Goal: Contribute content: Contribute content

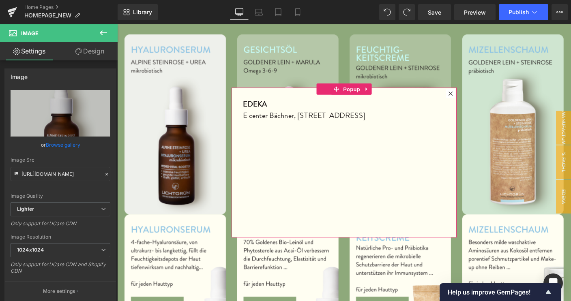
scroll to position [0, 216]
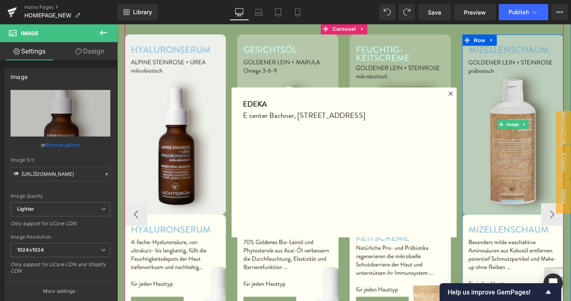
click at [495, 203] on img at bounding box center [544, 132] width 109 height 195
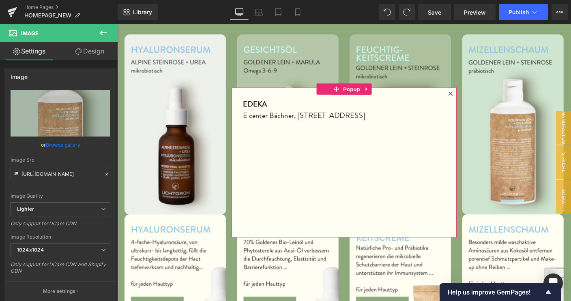
click at [475, 99] on icon at bounding box center [477, 99] width 4 height 4
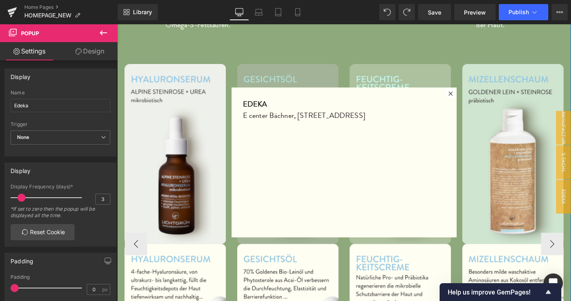
scroll to position [770, 0]
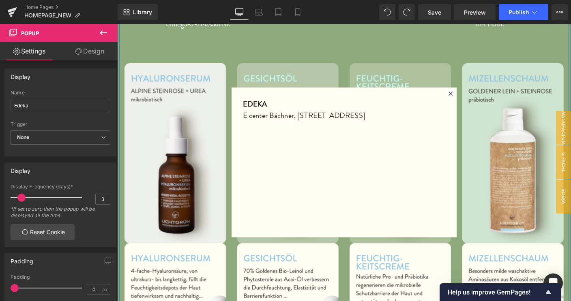
click at [363, 39] on div "ENTDECKE HYDRATION MIT: Heading GOLDENEM BIO-LEINÖL Heading Die reichste Quelle…" at bounding box center [362, 257] width 487 height 645
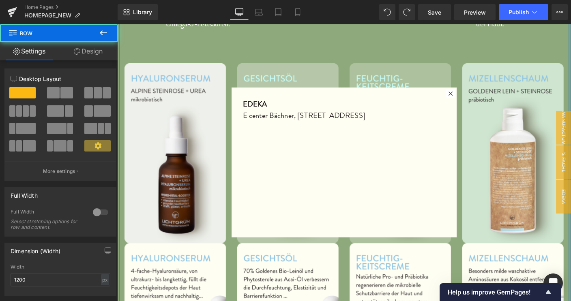
click at [363, 39] on div "ENTDECKE HYDRATION MIT: Heading GOLDENEM BIO-LEINÖL Heading Die reichste Quelle…" at bounding box center [362, 257] width 487 height 645
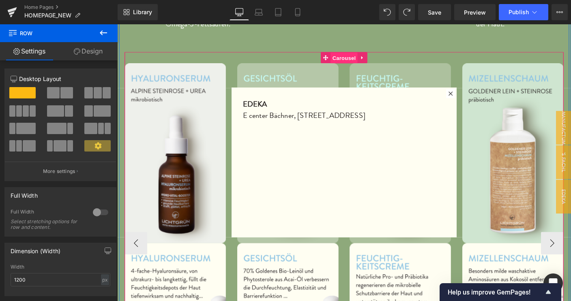
click at [358, 55] on span "Carousel" at bounding box center [362, 61] width 29 height 12
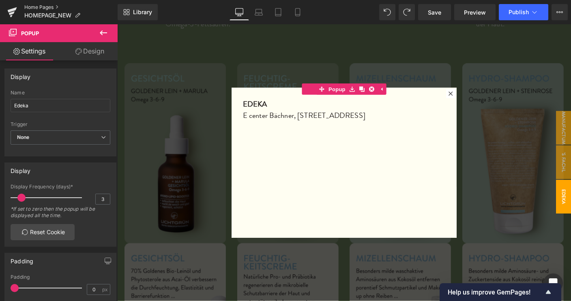
click at [40, 9] on link "Home Pages" at bounding box center [70, 7] width 93 height 6
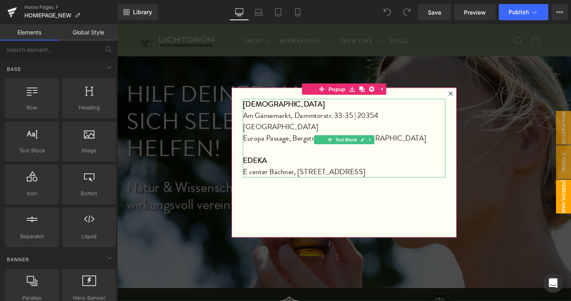
click at [408, 141] on p "Europa Passage, Bergstr. 16 | 20095 Hamburg" at bounding box center [362, 147] width 219 height 12
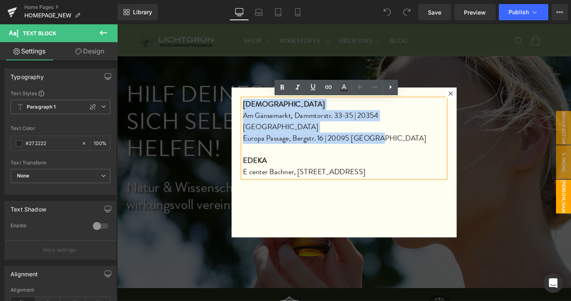
drag, startPoint x: 398, startPoint y: 136, endPoint x: 251, endPoint y: 111, distance: 149.8
click at [253, 111] on div "BUDNI Am Gänsemarkt, Dammtorstr. 33-35 | 20354 Hamburg Europa Passage, Bergstr.…" at bounding box center [362, 147] width 219 height 85
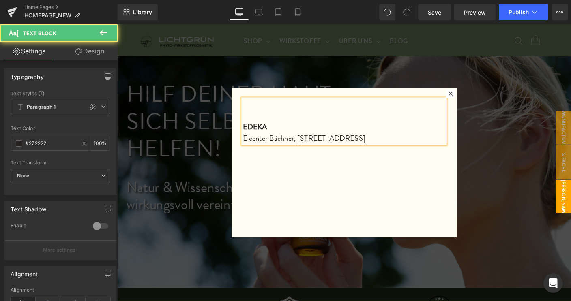
click at [253, 134] on div "EDEKA E center Bächner, Bodelschwinghstraße 1 A | 91541 Rothenburg" at bounding box center [362, 129] width 219 height 49
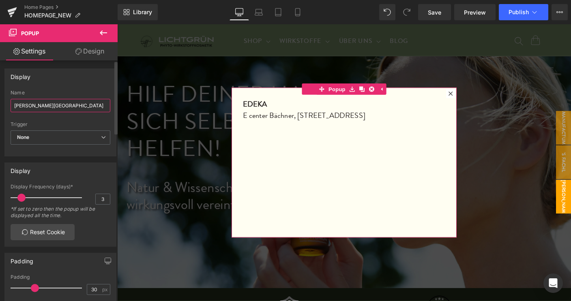
click at [31, 107] on input "Budni, Edeka" at bounding box center [61, 105] width 100 height 13
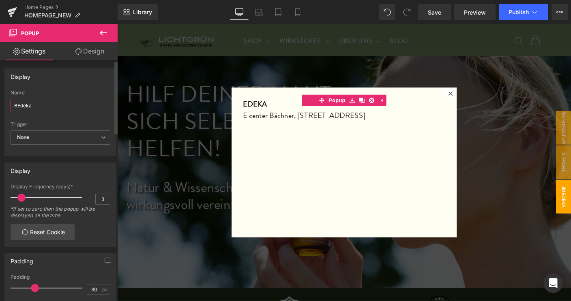
type input "Edeka"
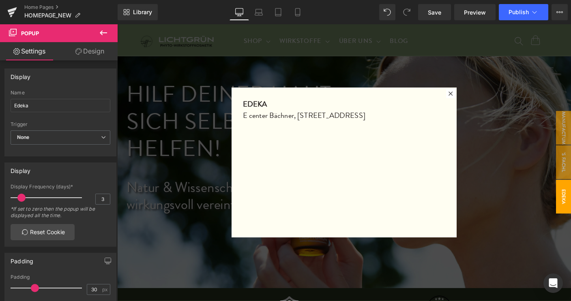
click at [528, 188] on div at bounding box center [362, 173] width 491 height 299
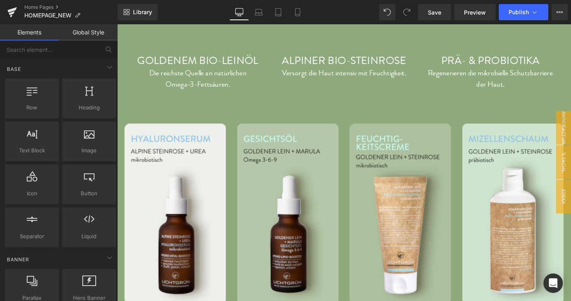
scroll to position [694, 0]
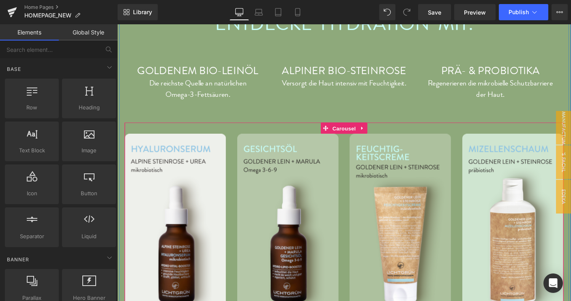
click at [351, 131] on span "Carousel" at bounding box center [362, 137] width 29 height 12
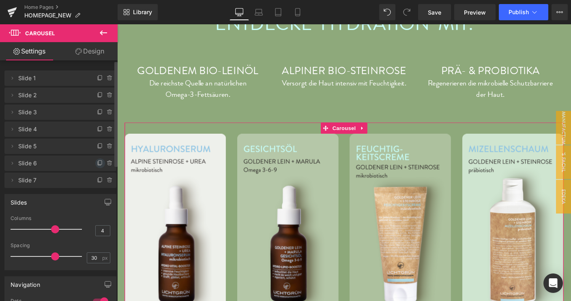
click at [97, 164] on icon at bounding box center [100, 163] width 6 height 6
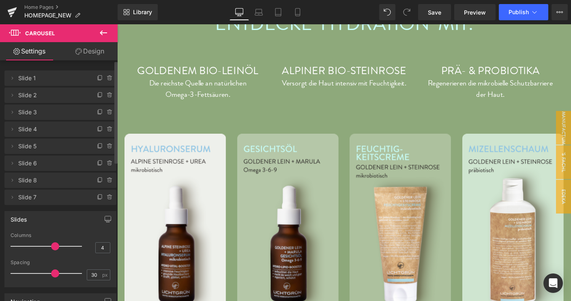
click at [24, 183] on span "Slide 8" at bounding box center [52, 180] width 68 height 15
click at [13, 182] on icon at bounding box center [12, 180] width 6 height 6
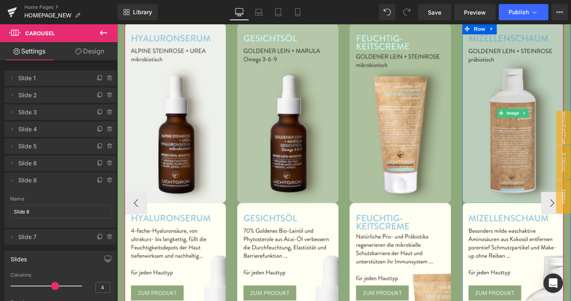
scroll to position [815, 0]
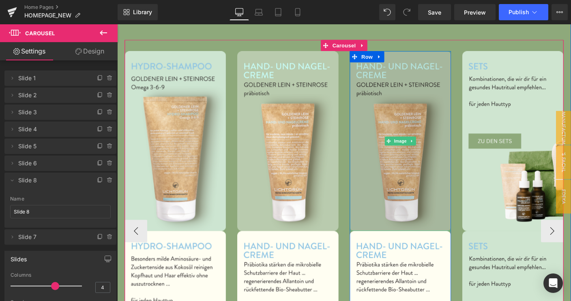
scroll to position [782, 0]
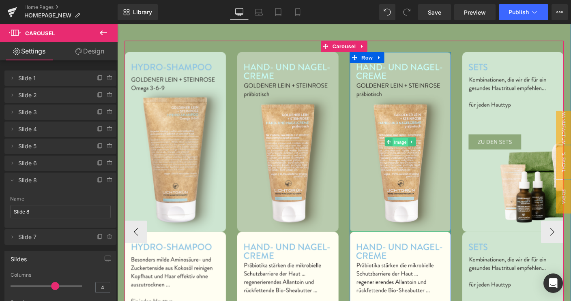
click at [416, 147] on span "Image" at bounding box center [423, 152] width 17 height 10
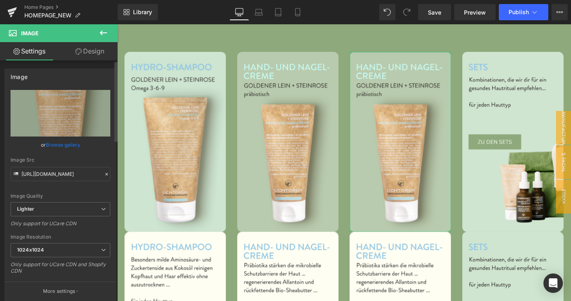
click at [58, 144] on link "Browse gallery" at bounding box center [63, 145] width 34 height 14
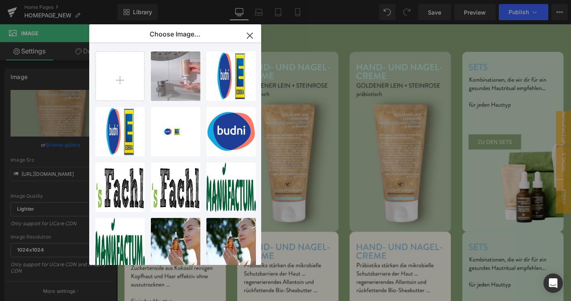
click at [249, 36] on icon "button" at bounding box center [249, 35] width 5 height 5
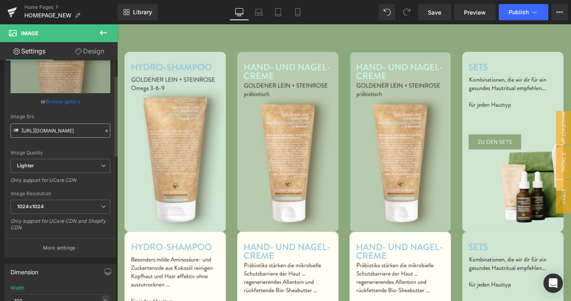
scroll to position [0, 0]
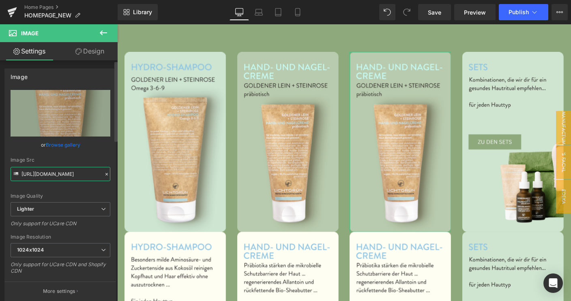
click at [42, 178] on input "https://ucarecdn.com/e072043c-a0b6-4420-af5f-3a9c2727917c/-/format/auto/-/previ…" at bounding box center [61, 174] width 100 height 14
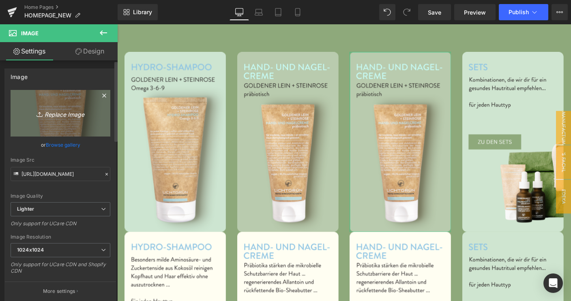
click at [36, 113] on icon at bounding box center [40, 114] width 8 height 8
type input "C:\fakepath\Zwischenüberschrift-hinzufügen_18_-min.webp"
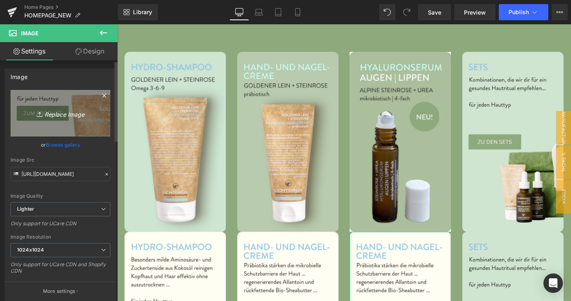
click at [59, 115] on icon "Replace Image" at bounding box center [60, 113] width 65 height 10
type input "C:\fakepath\Zwischenüberschrift-hinzufügen_24_-min.webp"
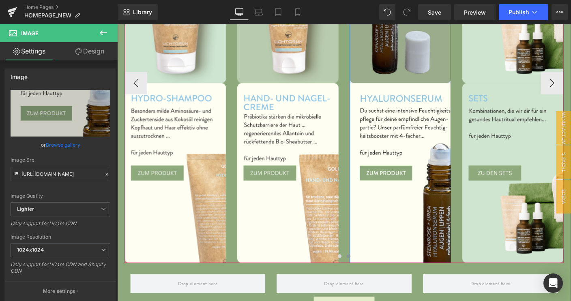
scroll to position [944, 0]
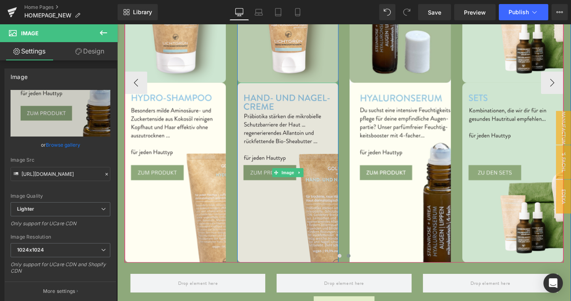
click at [288, 202] on img at bounding box center [301, 185] width 109 height 195
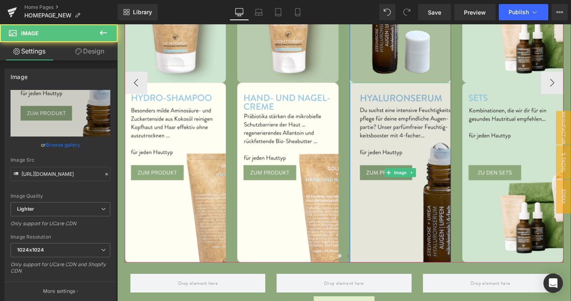
click at [415, 221] on img at bounding box center [423, 185] width 109 height 195
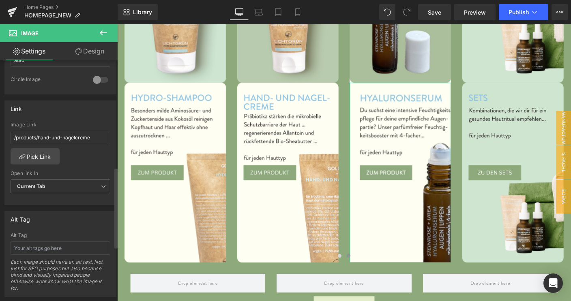
scroll to position [316, 0]
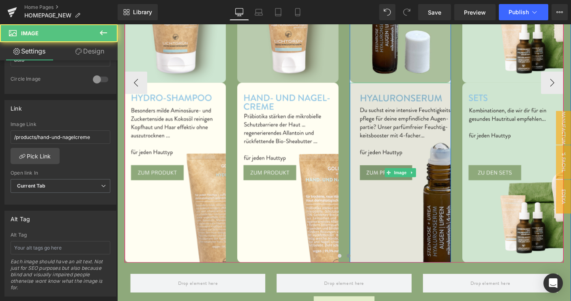
click at [405, 197] on img at bounding box center [423, 185] width 109 height 195
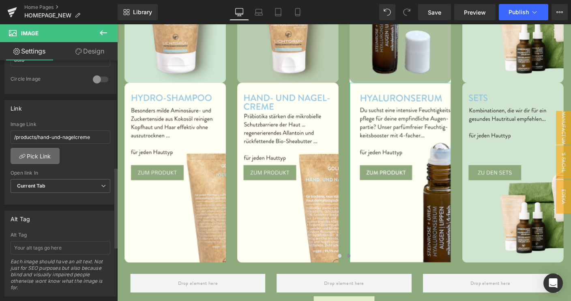
click at [39, 151] on link "Pick Link" at bounding box center [35, 156] width 49 height 16
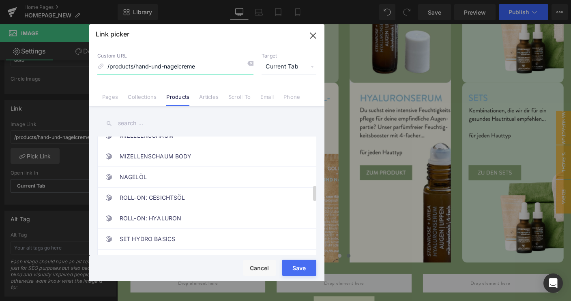
scroll to position [384, 0]
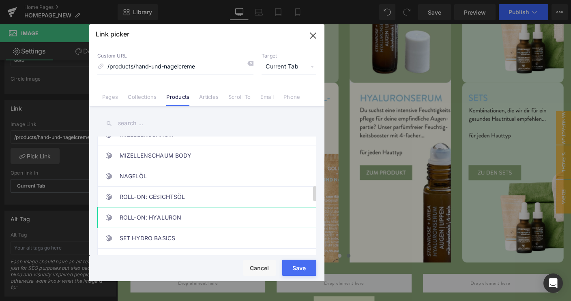
click at [111, 215] on span at bounding box center [108, 217] width 6 height 6
click at [299, 270] on div "Rendering Content" at bounding box center [286, 269] width 50 height 9
click at [298, 275] on button "Save" at bounding box center [299, 268] width 34 height 16
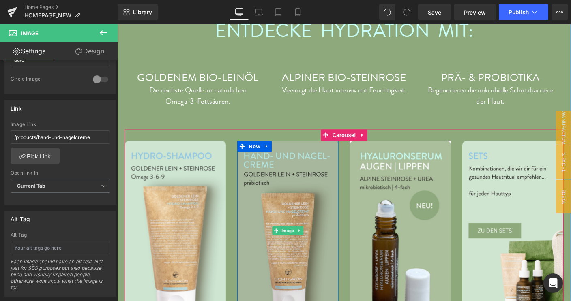
scroll to position [684, 0]
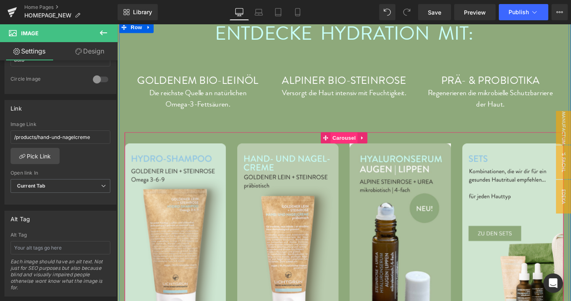
click at [351, 141] on span "Carousel" at bounding box center [362, 147] width 29 height 12
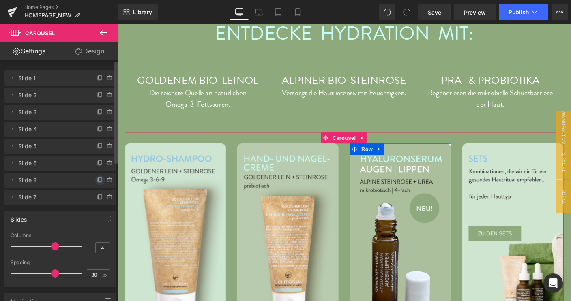
click at [97, 180] on icon at bounding box center [100, 180] width 6 height 6
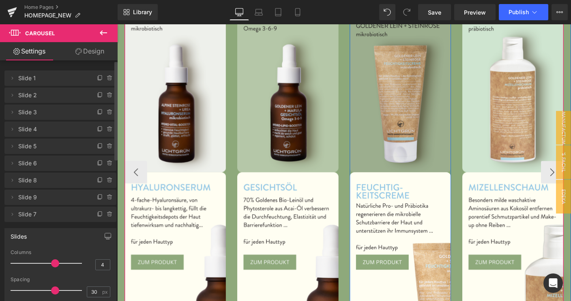
scroll to position [850, 0]
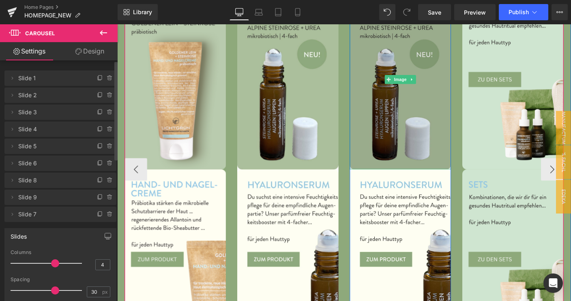
click at [431, 90] on img at bounding box center [423, 84] width 109 height 195
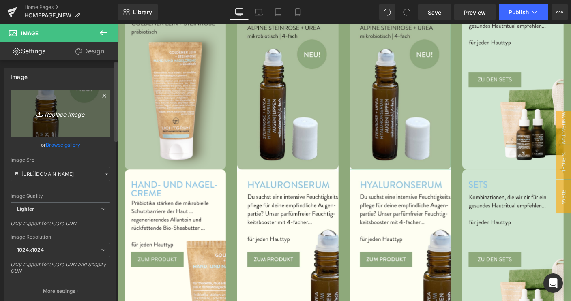
click at [77, 109] on icon "Replace Image" at bounding box center [60, 113] width 65 height 10
type input "C:\fakepath\Zwischenüberschrift-hinzufügen_19_-min.webp"
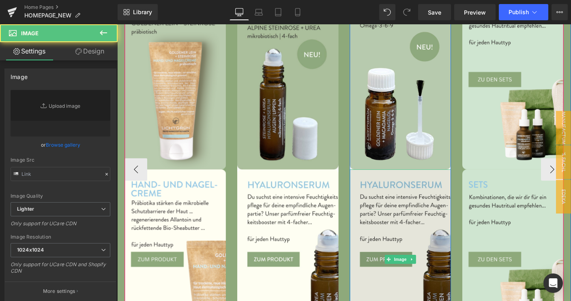
click at [405, 204] on img at bounding box center [423, 278] width 109 height 195
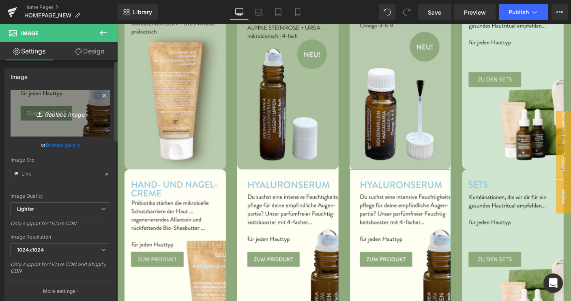
click at [64, 105] on link "Replace Image" at bounding box center [61, 113] width 100 height 47
type input "C:\fakepath\Zwischenüberschrift-hinzufügen_23_-min.webp"
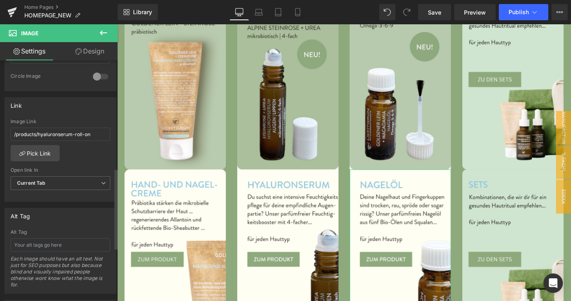
scroll to position [319, 0]
click at [38, 148] on link "Pick Link" at bounding box center [35, 153] width 49 height 16
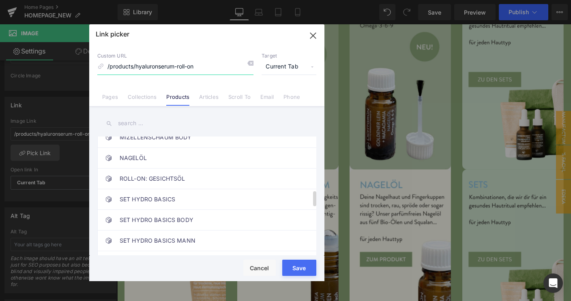
scroll to position [425, 0]
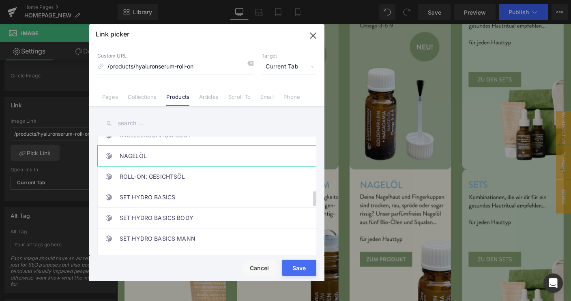
click at [126, 150] on link "NAGELÖL" at bounding box center [209, 156] width 178 height 20
click at [298, 275] on button "Save" at bounding box center [299, 268] width 34 height 16
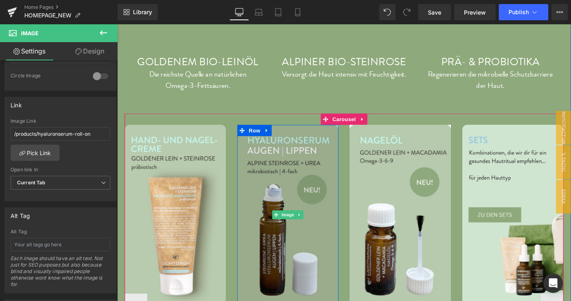
scroll to position [699, 0]
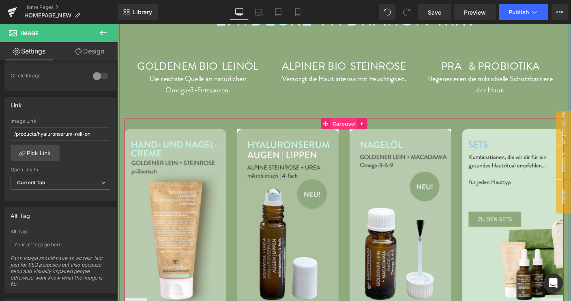
click at [358, 126] on span "Carousel" at bounding box center [362, 132] width 29 height 12
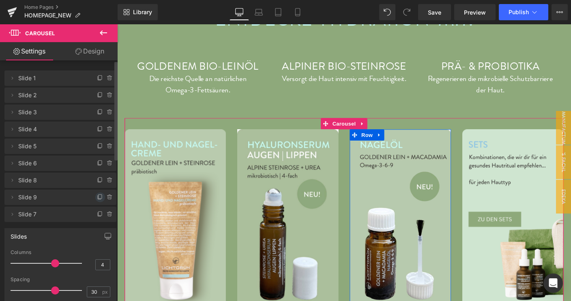
click at [97, 198] on icon at bounding box center [100, 197] width 6 height 6
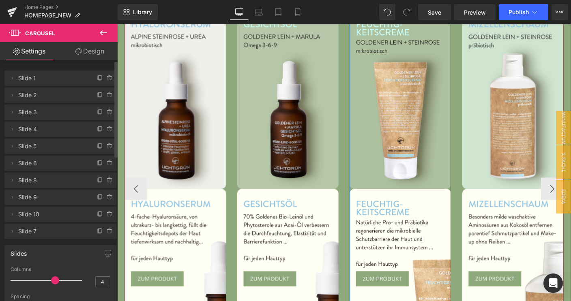
scroll to position [831, 0]
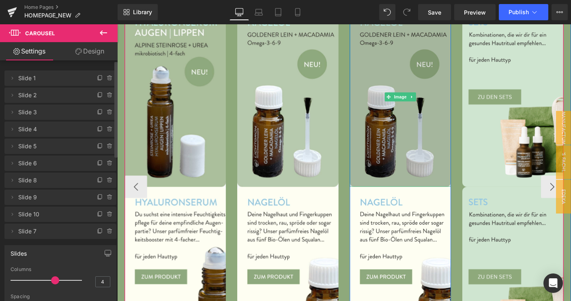
click at [425, 125] on img at bounding box center [423, 103] width 109 height 195
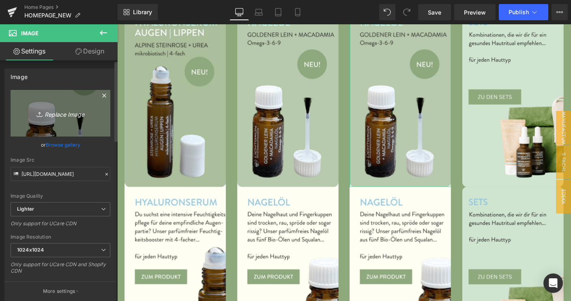
click at [54, 101] on link "Replace Image" at bounding box center [61, 113] width 100 height 47
type input "C:\fakepath\Zwischenüberschrift-hinzufügen_20_-min.webp"
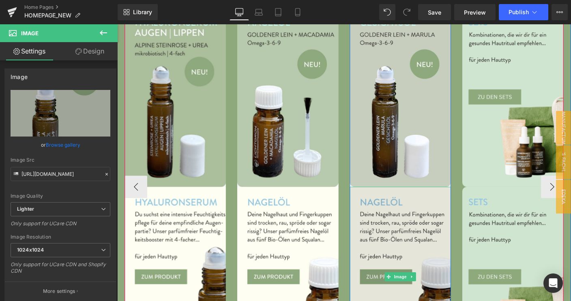
click at [422, 242] on img at bounding box center [423, 297] width 109 height 195
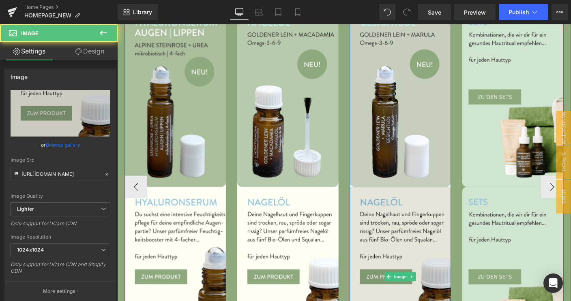
click at [434, 233] on img at bounding box center [423, 297] width 109 height 195
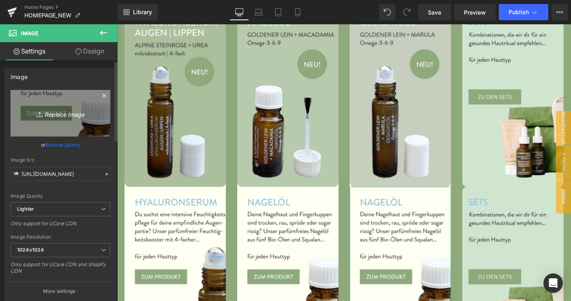
click at [58, 125] on link "Replace Image" at bounding box center [61, 113] width 100 height 47
type input "C:\fakepath\Zwischenüberschrift-hinzufügen_22_-min.webp"
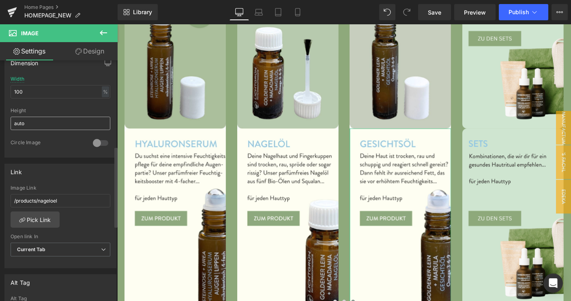
scroll to position [259, 0]
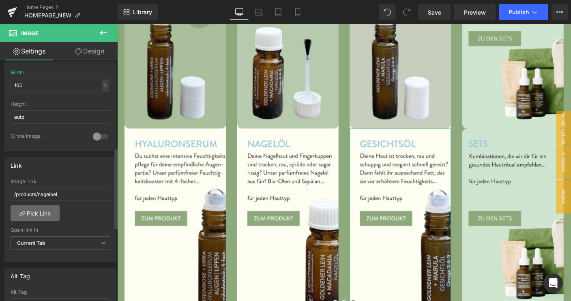
click at [43, 211] on link "Pick Link" at bounding box center [35, 213] width 49 height 16
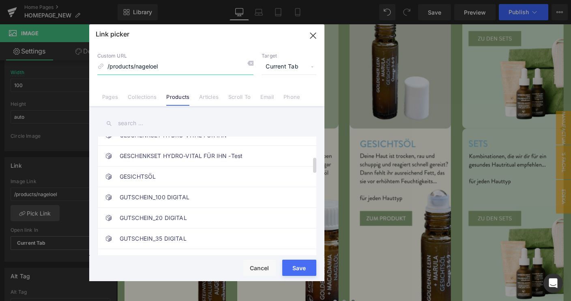
scroll to position [157, 0]
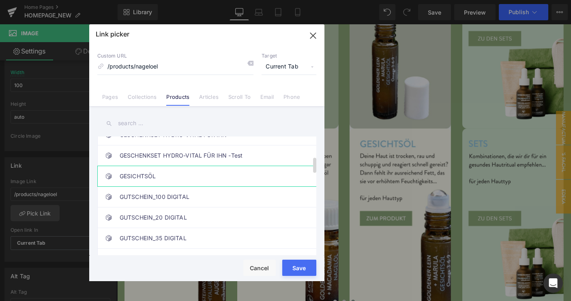
click at [132, 173] on link "GESICHTSÖL" at bounding box center [209, 176] width 178 height 20
click at [299, 276] on button "Save" at bounding box center [299, 268] width 34 height 16
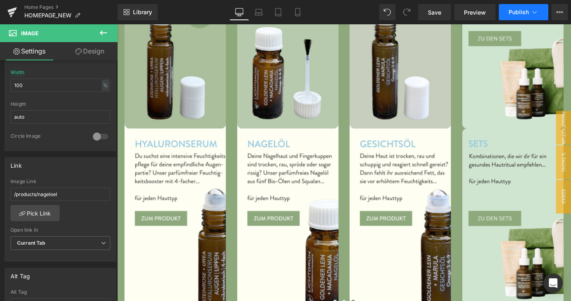
click at [520, 8] on button "Publish" at bounding box center [523, 12] width 49 height 16
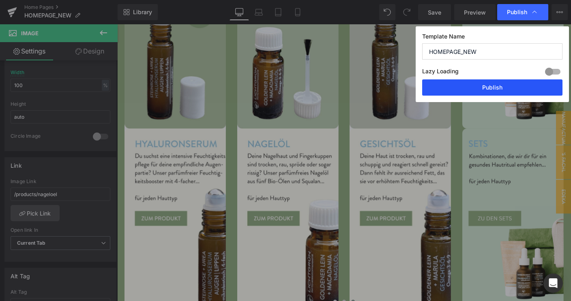
click at [496, 89] on button "Publish" at bounding box center [492, 87] width 140 height 16
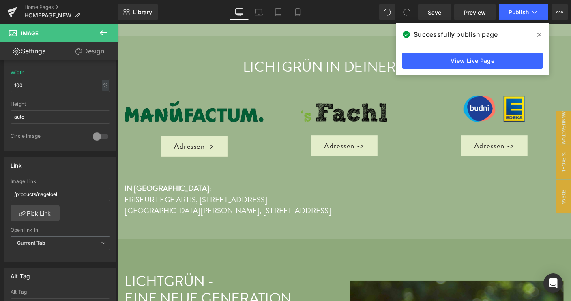
scroll to position [1716, 0]
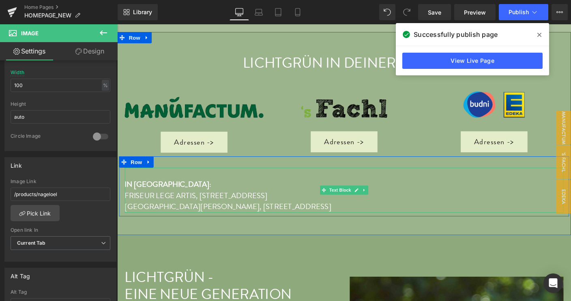
click at [331, 216] on p "SAINT CHARLES APOTHEKE, Pariser Straße 20 | 10707 Berlin" at bounding box center [362, 222] width 474 height 12
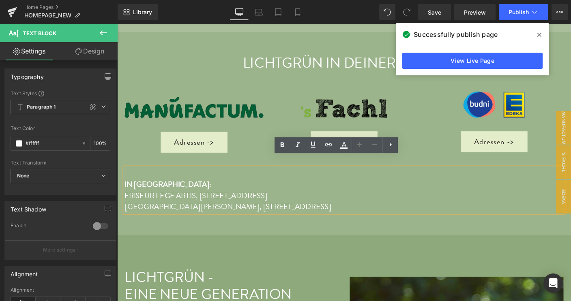
drag, startPoint x: 334, startPoint y: 208, endPoint x: 118, endPoint y: 207, distance: 215.3
click at [119, 207] on div "IN BERLIN : FRISEUR LEGE ARTIS, Gatower Straße 91 | 13595 Berlin SAINT CHARLES …" at bounding box center [362, 204] width 487 height 49
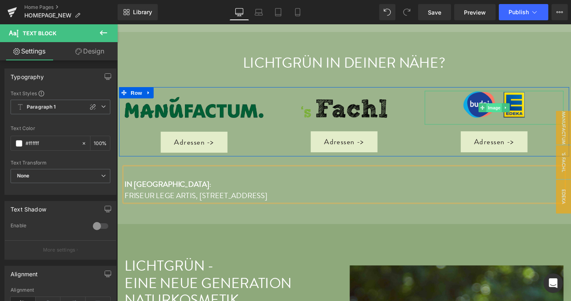
click at [520, 110] on span "Image" at bounding box center [524, 115] width 17 height 10
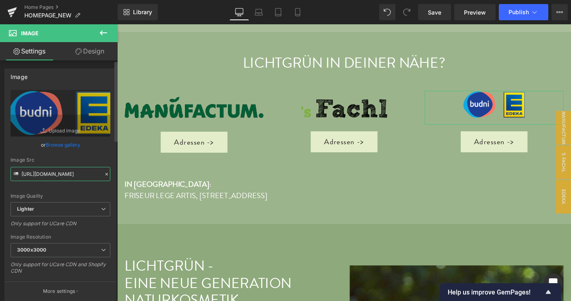
click at [91, 175] on input "https://ucarecdn.com/cc87d06c-1db1-4f87-a76b-30796b92f4f8/-/format/auto/-/previ…" at bounding box center [61, 174] width 100 height 14
drag, startPoint x: 92, startPoint y: 175, endPoint x: 74, endPoint y: 176, distance: 18.3
click at [30, 171] on input "https://ucarecdn.com/cc87d06c-1db1-4f87-a76b-30796b92f4f8/-/format/auto/-/previ…" at bounding box center [61, 174] width 100 height 14
click at [92, 176] on input "https://ucarecdn.com/cc87d06c-1db1-4f87-a76b-30796b92f4f8/-/format/auto/-/previ…" at bounding box center [61, 174] width 100 height 14
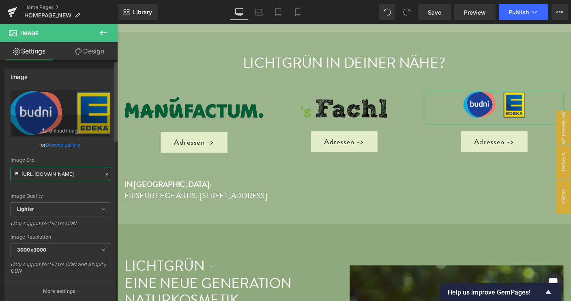
scroll to position [0, 0]
drag, startPoint x: 91, startPoint y: 174, endPoint x: 17, endPoint y: 170, distance: 73.5
click at [17, 170] on input "https://ucarecdn.com/cc87d06c-1db1-4f87-a76b-30796b92f4f8/-/format/auto/-/previ…" at bounding box center [61, 174] width 100 height 14
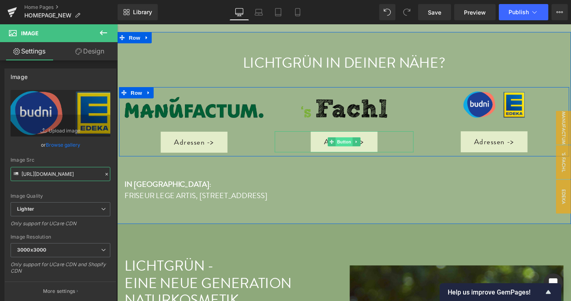
click at [360, 147] on span "Button" at bounding box center [362, 152] width 19 height 10
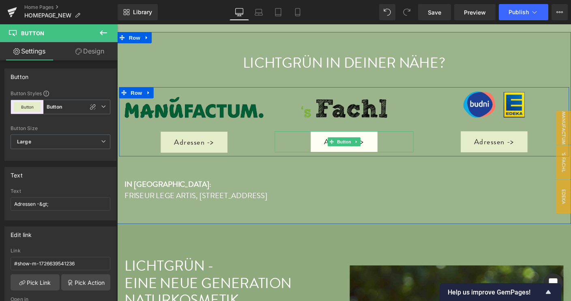
click at [383, 140] on link "Adressen ->" at bounding box center [362, 151] width 72 height 23
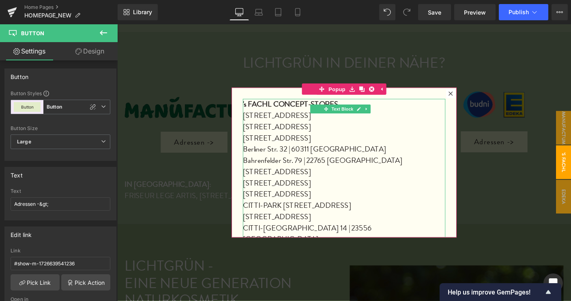
click at [366, 135] on p "Rathausstraße 10 | 22926 Ahrensburg Am Perlachberg 5 | 86150 Augsburg" at bounding box center [362, 129] width 219 height 24
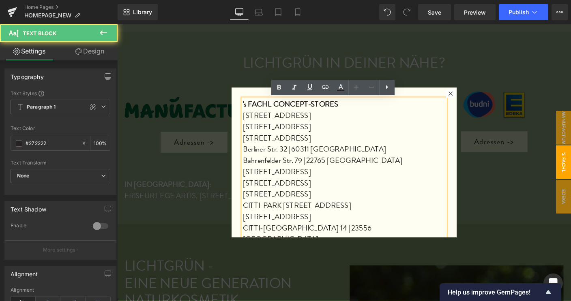
click at [253, 136] on p "Rathausstraße 10 | 22926 Ahrensburg Am Perlachberg 5 | 86150 Augsburg" at bounding box center [362, 129] width 219 height 24
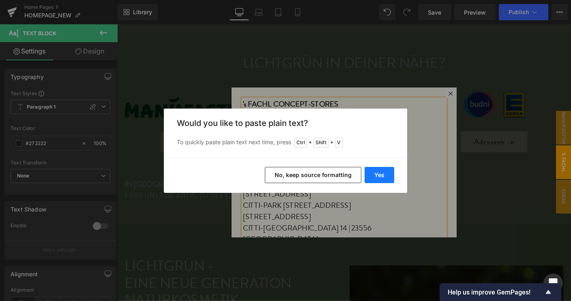
click at [378, 176] on button "Yes" at bounding box center [379, 175] width 30 height 16
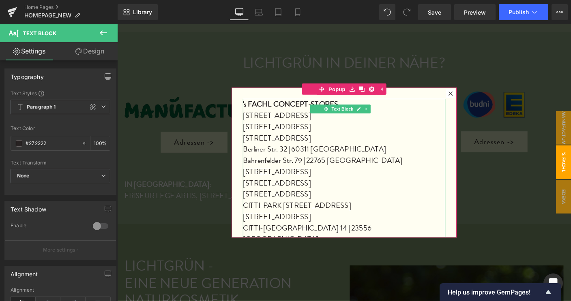
click at [313, 136] on p "Rathausstraße 10 | 22926 Ahrensburg Acherstraße 15-17 || 53111 BonnAm Perlachbe…" at bounding box center [362, 129] width 219 height 24
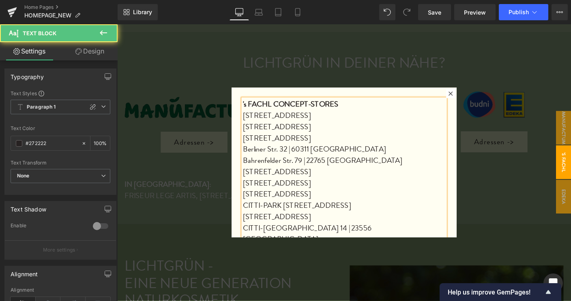
click at [349, 135] on p "Rathausstraße 10 | 22926 Ahrensburg Acherstraße 15-17 | 53111 BonnAm Perlachber…" at bounding box center [362, 129] width 219 height 24
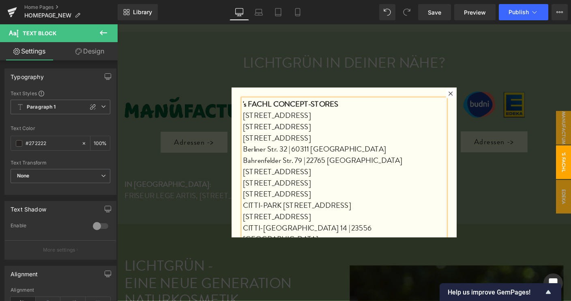
drag, startPoint x: 353, startPoint y: 135, endPoint x: 435, endPoint y: 135, distance: 82.7
click at [435, 135] on p "Rathausstraße 10 | 22926 Ahrensburg Acherstraße 15-17 | 53111 Bonn Am Perlachbe…" at bounding box center [362, 129] width 219 height 24
click at [362, 148] on p "Breite Straße 17 | 21614 Buxtehude Berliner Str. 32 | 60311 Frankfurt Bahrenfel…" at bounding box center [362, 171] width 219 height 61
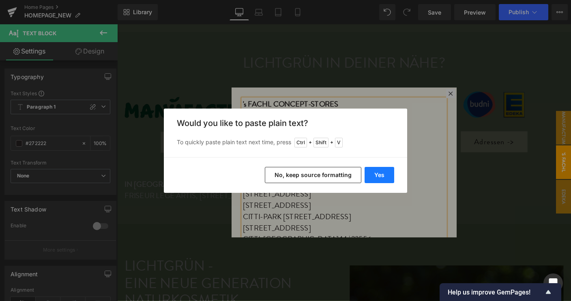
click at [384, 173] on button "Yes" at bounding box center [379, 175] width 30 height 16
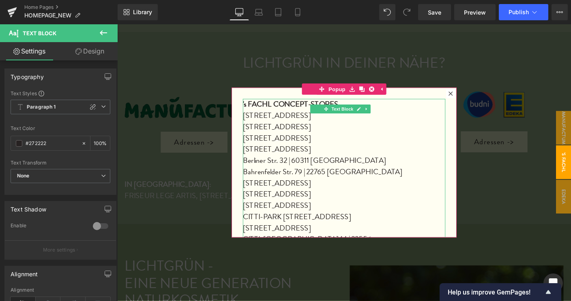
click at [256, 162] on p "Zöllnerstraße 6 || 29221 Celle Berliner Str. 32 | 60311 Frankfurt Bahrenfelder …" at bounding box center [362, 184] width 219 height 61
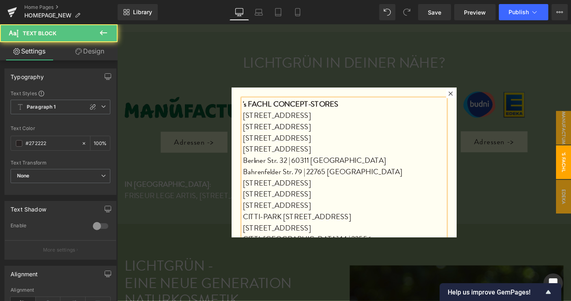
click at [302, 161] on p "Zöllnerstraße 6 || 29221 Celle Berliner Str. 32 | 60311 Frankfurt Bahrenfelder …" at bounding box center [362, 184] width 219 height 61
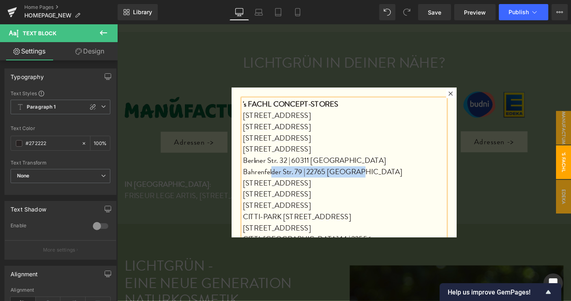
drag, startPoint x: 374, startPoint y: 184, endPoint x: 279, endPoint y: 184, distance: 94.9
click at [279, 184] on p "Zöllnerstraße 6 | 29221 Celle Berliner Str. 32 | 60311 Frankfurt Bahrenfelder S…" at bounding box center [362, 184] width 219 height 61
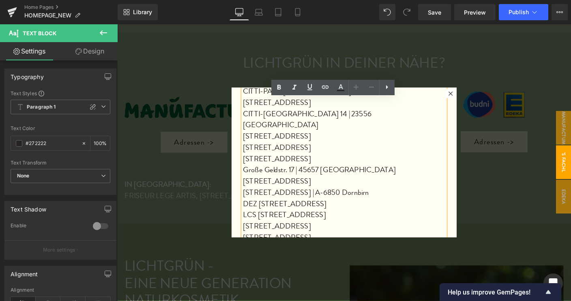
scroll to position [136, 0]
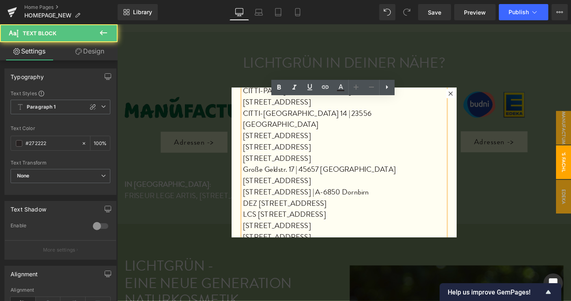
click at [381, 151] on p "Hohenzollernstraße 93 | 80796 München Grabengasse 24 | 94032 Passau Große Gelds…" at bounding box center [362, 175] width 219 height 49
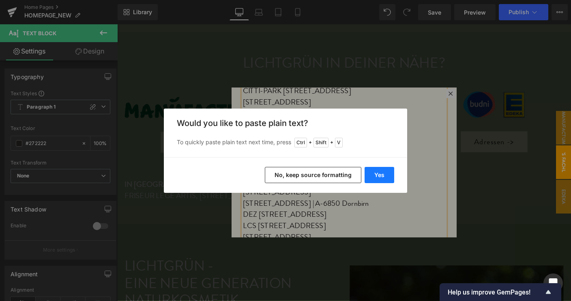
click at [386, 178] on button "Yes" at bounding box center [379, 175] width 30 height 16
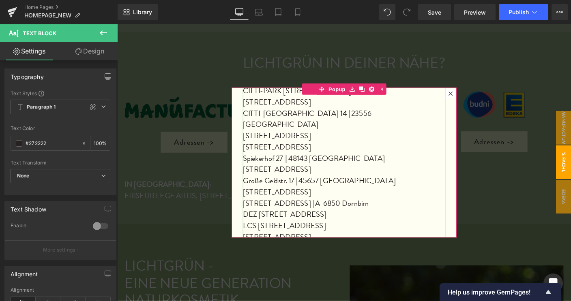
click at [253, 163] on p "Spiekerhof 27 || 48143 Münster Grabengasse 24 | 94032 Passau Große Geldstr. 17 …" at bounding box center [362, 187] width 219 height 49
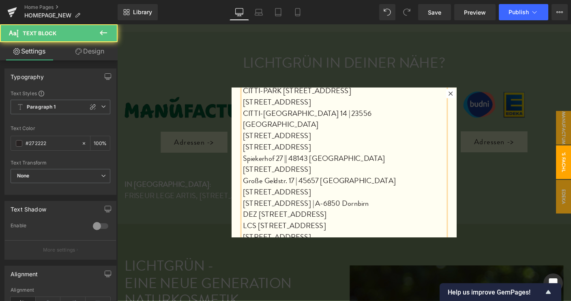
click at [298, 163] on p "Spiekerhof 27 || 48143 Münster Grabengasse 24 | 94032 Passau Große Geldstr. 17 …" at bounding box center [362, 187] width 219 height 49
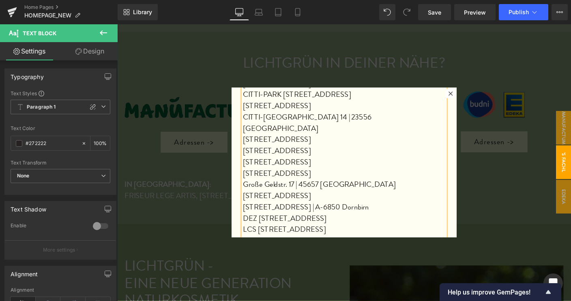
scroll to position [166, 0]
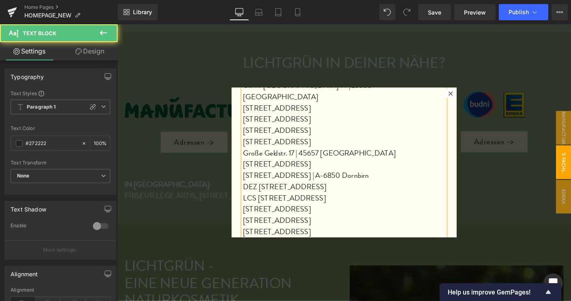
click at [366, 182] on p "[STREET_ADDRESS] | A-6850 Dornbirn" at bounding box center [362, 188] width 219 height 12
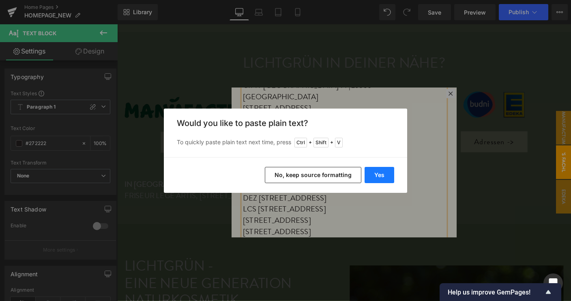
click at [372, 178] on button "Yes" at bounding box center [379, 175] width 30 height 16
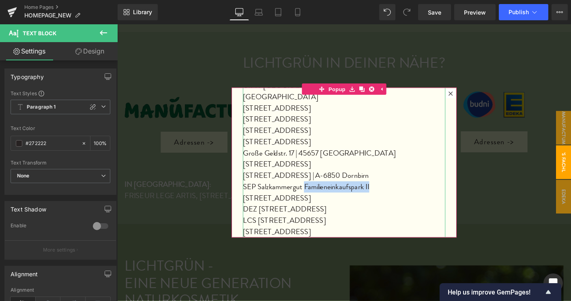
drag, startPoint x: 315, startPoint y: 188, endPoint x: 396, endPoint y: 186, distance: 81.5
click at [396, 194] on p "SEP Salzkammergut Familieneinkaufspark II Druckereistraße 3-30 II 4810 Gmunden" at bounding box center [362, 206] width 219 height 24
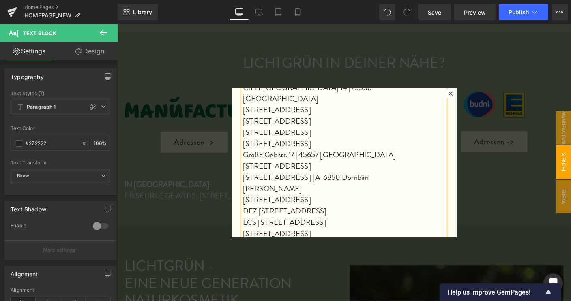
scroll to position [166, 0]
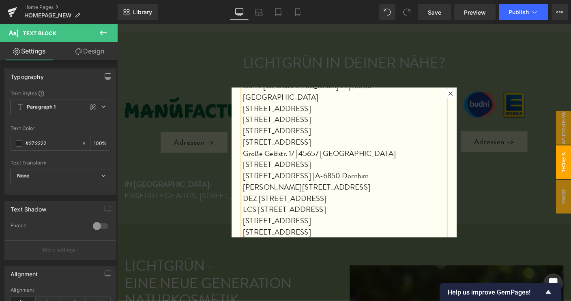
click at [392, 195] on p "SEP Salzkammergut Druckereistraße 3-30 II 4810 Gmunden" at bounding box center [362, 201] width 219 height 12
click at [392, 195] on p "SEP Salzkammergut Druckereistraße 3-30 I 4810 Gmunden" at bounding box center [362, 201] width 219 height 12
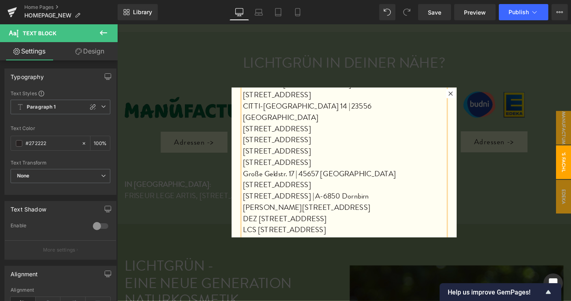
scroll to position [144, 0]
drag, startPoint x: 265, startPoint y: 210, endPoint x: 317, endPoint y: 211, distance: 51.9
click at [317, 216] on p "SEP Salzkammergut Druckereistraße 3-30 I A-4810 Gmunden" at bounding box center [362, 222] width 219 height 12
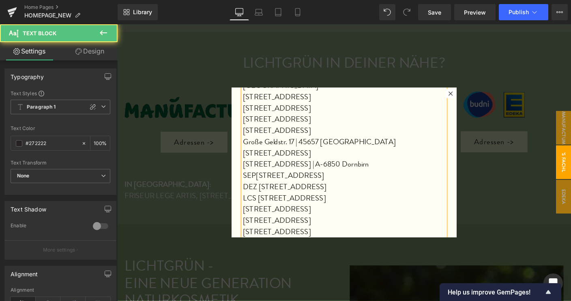
click at [411, 194] on p "DEZ [STREET_ADDRESS]" at bounding box center [362, 200] width 219 height 12
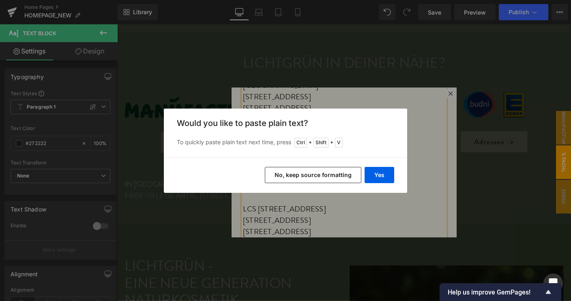
click at [388, 176] on button "Yes" at bounding box center [379, 175] width 30 height 16
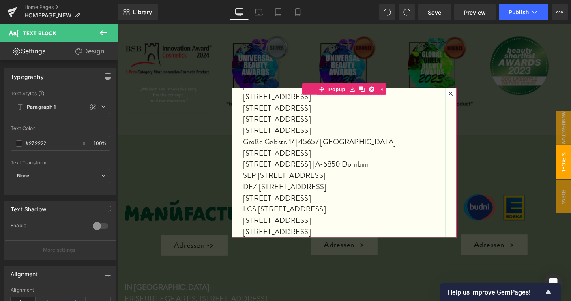
scroll to position [1525, 0]
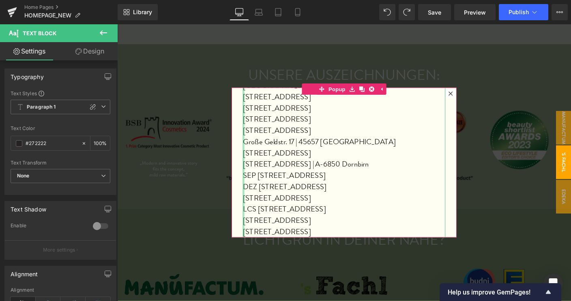
drag, startPoint x: 388, startPoint y: 202, endPoint x: 249, endPoint y: 204, distance: 138.7
click at [253, 204] on div "'s FACHL CONCEPT-STORES Rathausstraße 10 | 22926 Ahrensburg Acherstraße 15-17 |…" at bounding box center [362, 97] width 219 height 341
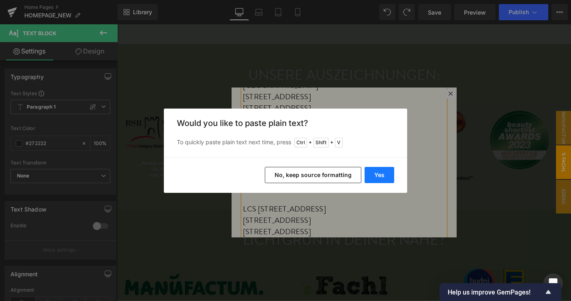
click at [386, 174] on button "Yes" at bounding box center [379, 175] width 30 height 16
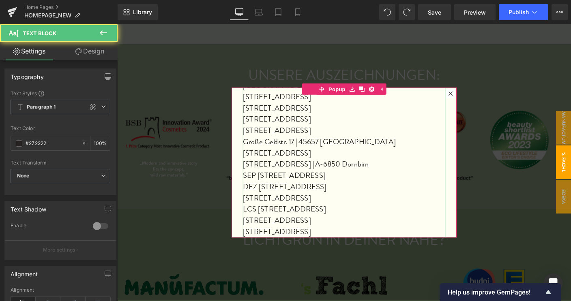
click at [301, 206] on p "Riesengasse 3 || 6020 Innsbruck" at bounding box center [362, 212] width 219 height 12
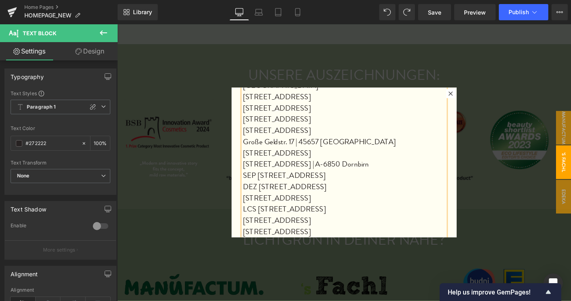
scroll to position [191, 0]
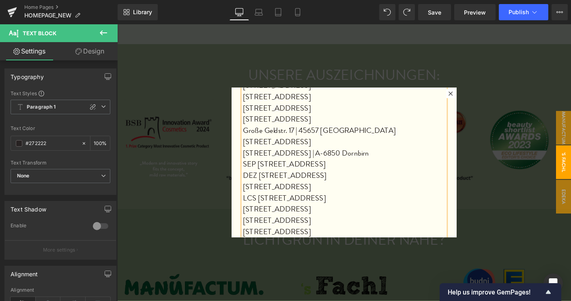
click at [346, 219] on p "[STREET_ADDRESS]" at bounding box center [362, 225] width 219 height 12
drag, startPoint x: 391, startPoint y: 236, endPoint x: 379, endPoint y: 235, distance: 12.6
click at [379, 243] on p "Landstraßer Hauptstraße 108 | A-1030 Wien Alser Straße 43 | A-1080 Wien" at bounding box center [362, 255] width 219 height 24
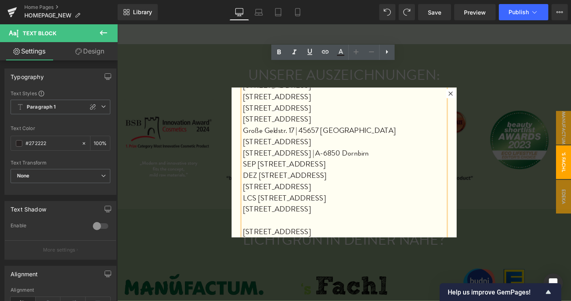
click at [253, 231] on p at bounding box center [362, 237] width 219 height 12
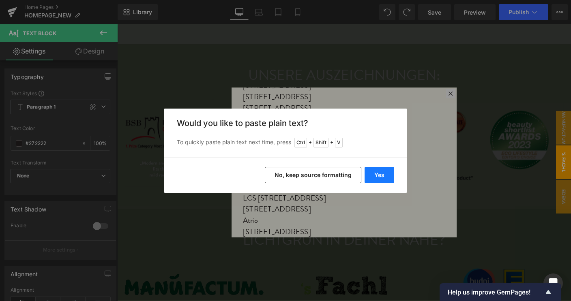
click at [379, 176] on button "Yes" at bounding box center [379, 175] width 30 height 16
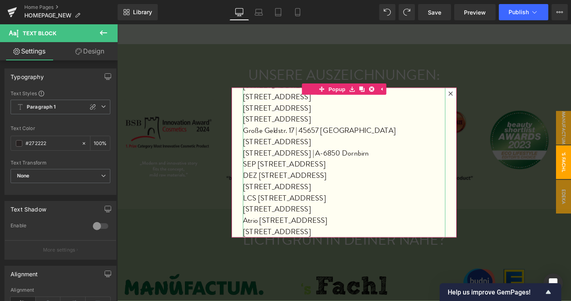
click at [338, 231] on p "Atrio Kärntner Straße 34 II 9500 Villach" at bounding box center [362, 237] width 219 height 12
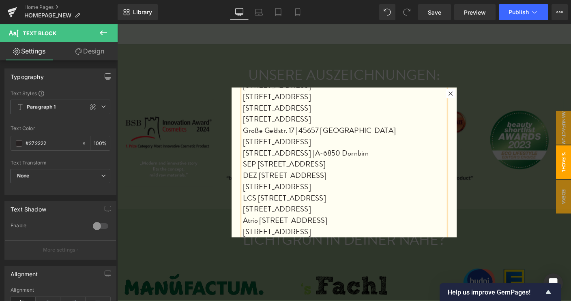
drag, startPoint x: 362, startPoint y: 237, endPoint x: 249, endPoint y: 238, distance: 113.1
click at [253, 238] on div "'s FACHL CONCEPT-STORES Rathausstraße 10 | 22926 Ahrensburg Acherstraße 15-17 |…" at bounding box center [362, 90] width 219 height 353
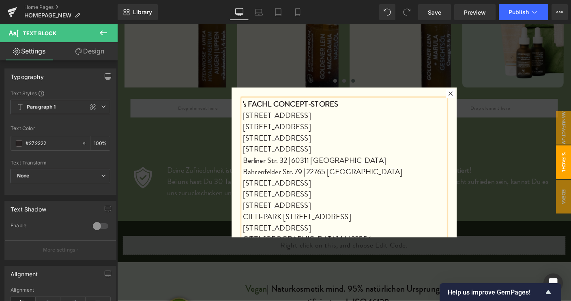
scroll to position [1117, 0]
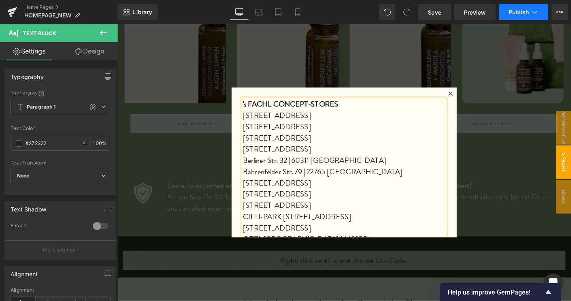
click at [516, 11] on span "Publish" at bounding box center [518, 12] width 20 height 6
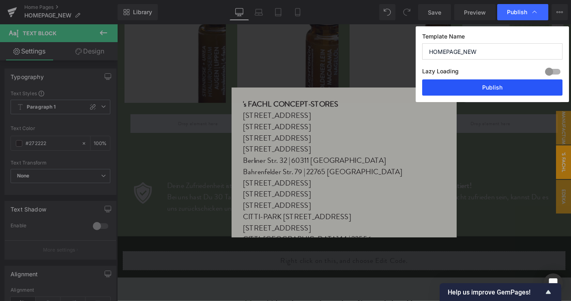
click at [489, 88] on button "Publish" at bounding box center [492, 87] width 140 height 16
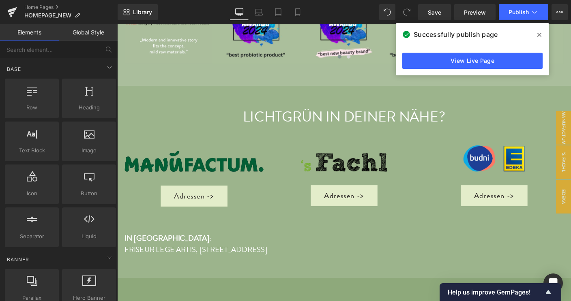
scroll to position [1662, 0]
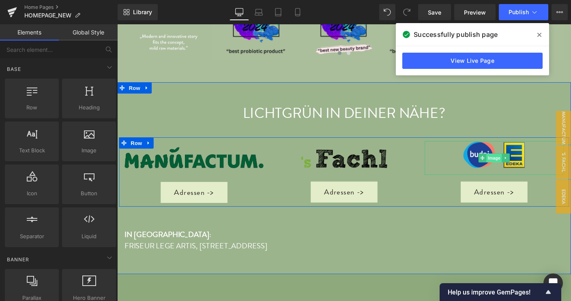
click at [521, 165] on span "Image" at bounding box center [524, 170] width 17 height 10
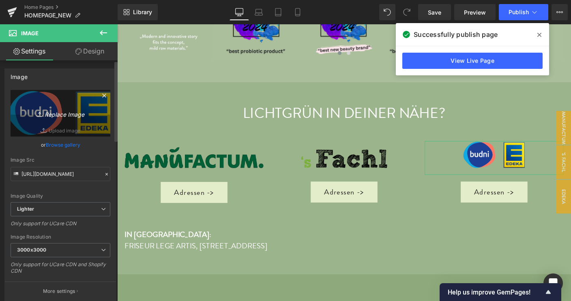
click at [64, 107] on link "Replace Image" at bounding box center [61, 113] width 100 height 47
click at [58, 120] on link "Replace Image" at bounding box center [61, 113] width 100 height 47
type input "C:\fakepath\Design-ohne-Titel_109_-min.webp"
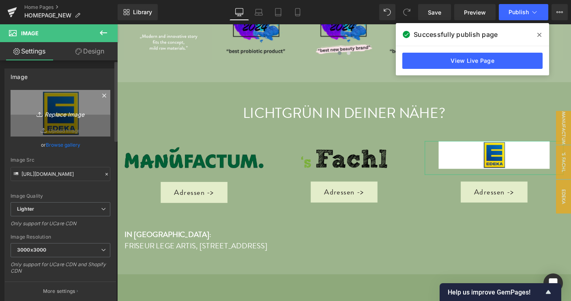
click at [62, 100] on link "Replace Image" at bounding box center [61, 113] width 100 height 47
type input "C:\fakepath\Design-ohne-Titel_110_-min.webp"
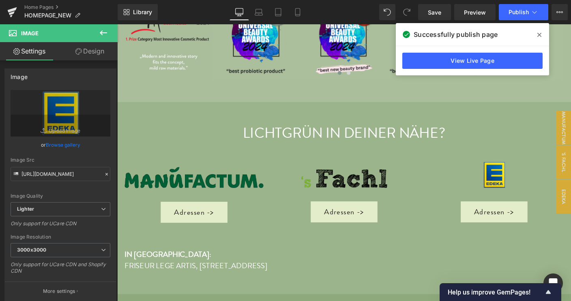
scroll to position [1640, 0]
click at [517, 12] on span "Publish" at bounding box center [518, 12] width 20 height 6
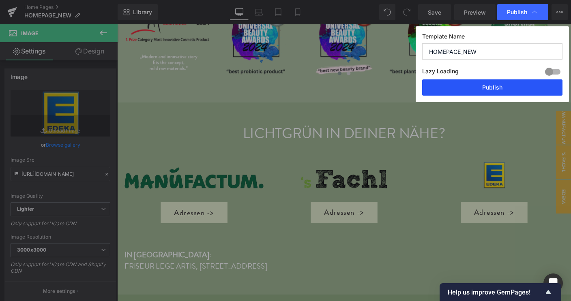
drag, startPoint x: 504, startPoint y: 86, endPoint x: 260, endPoint y: 96, distance: 244.2
click at [504, 86] on button "Publish" at bounding box center [492, 87] width 140 height 16
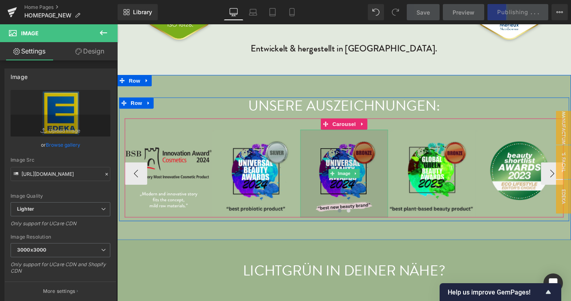
scroll to position [1496, 0]
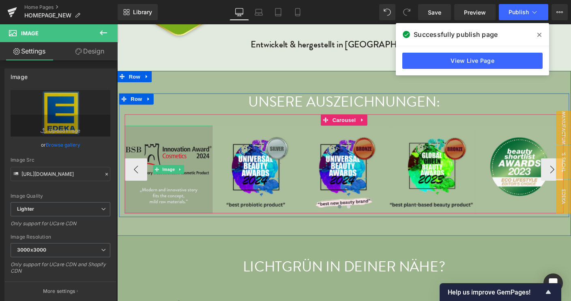
click at [195, 191] on img at bounding box center [172, 181] width 95 height 95
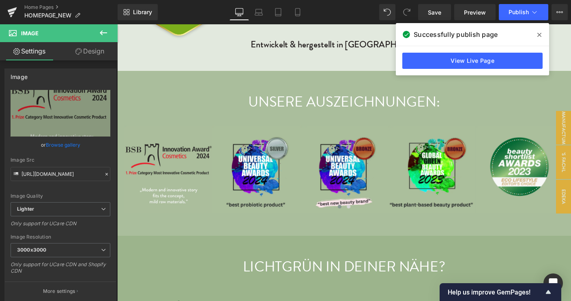
scroll to position [1502, 0]
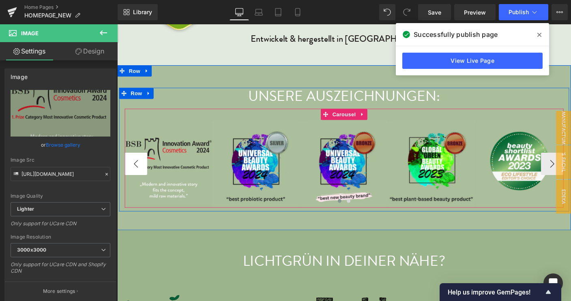
click at [137, 166] on button "‹" at bounding box center [137, 175] width 24 height 24
click at [358, 116] on span "Carousel" at bounding box center [362, 122] width 29 height 12
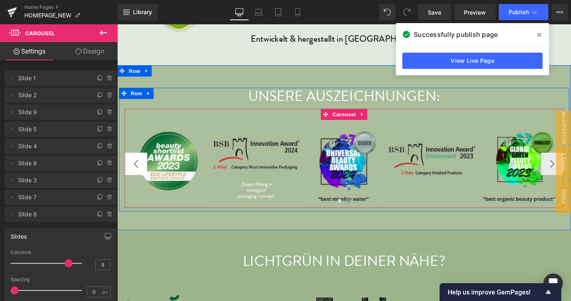
click at [136, 165] on button "‹" at bounding box center [137, 175] width 24 height 24
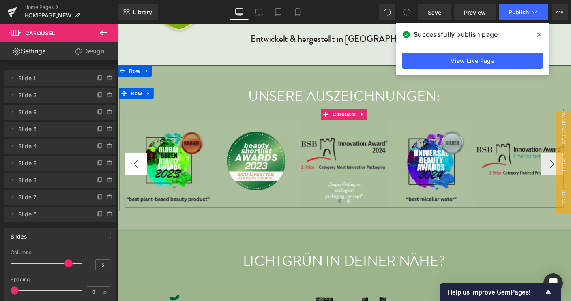
click at [136, 165] on button "‹" at bounding box center [137, 175] width 24 height 24
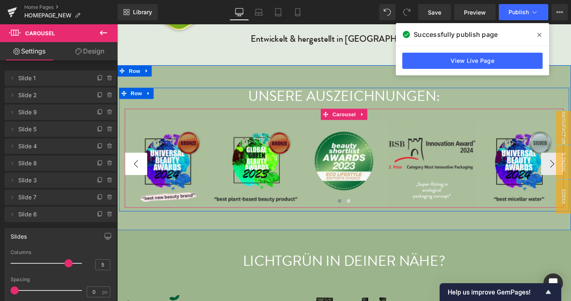
click at [136, 165] on button "‹" at bounding box center [137, 175] width 24 height 24
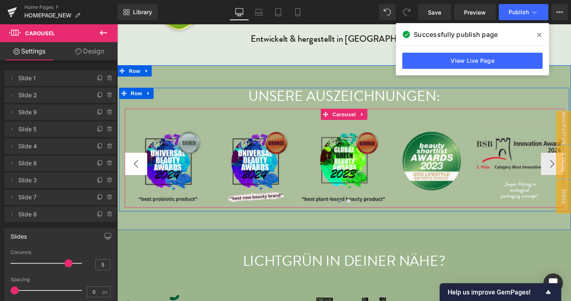
click at [136, 165] on button "‹" at bounding box center [137, 175] width 24 height 24
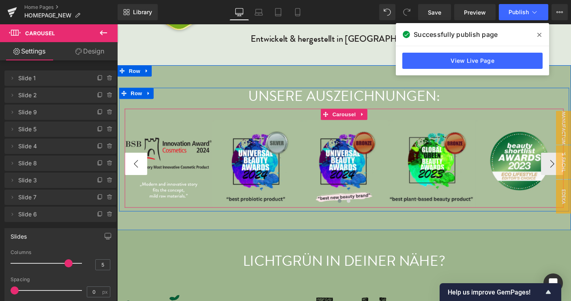
click at [136, 165] on button "‹" at bounding box center [137, 175] width 24 height 24
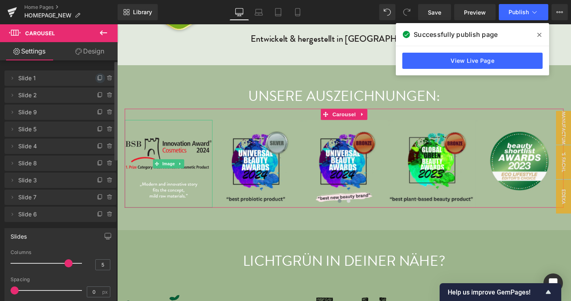
click at [97, 79] on icon at bounding box center [100, 78] width 6 height 6
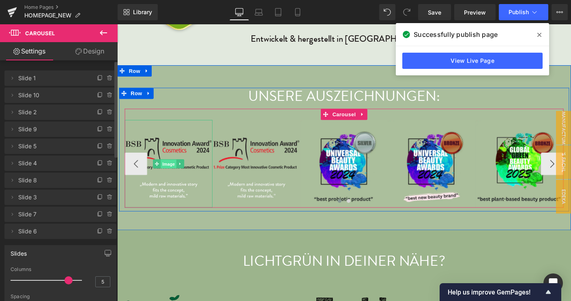
click at [168, 170] on span "Image" at bounding box center [172, 175] width 17 height 10
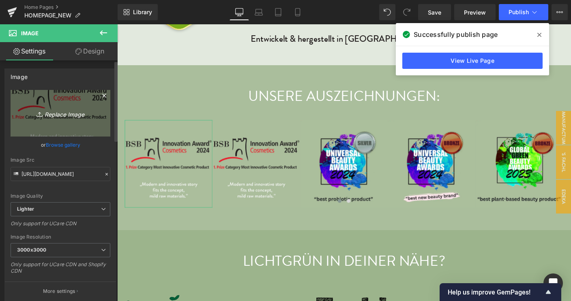
click at [65, 110] on icon "Replace Image" at bounding box center [60, 113] width 65 height 10
type input "C:\fakepath\„Hervorragende-Auswahl-der-Rohstoffe_-das-Produkt-strotzt-nur-so-vo…"
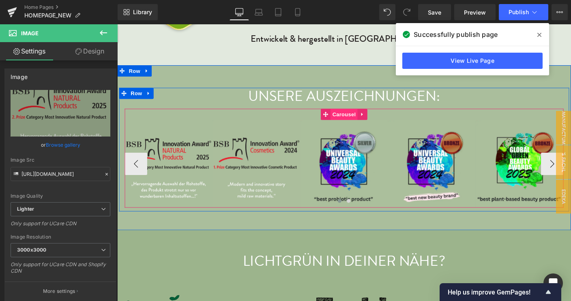
click at [354, 116] on span "Carousel" at bounding box center [362, 122] width 29 height 12
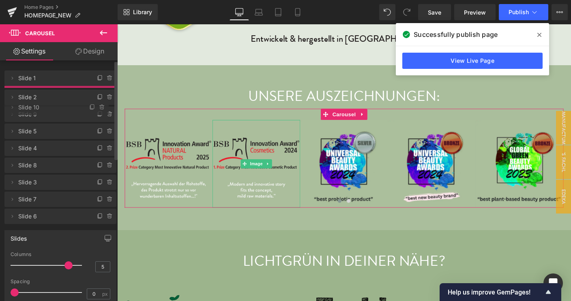
drag, startPoint x: 28, startPoint y: 95, endPoint x: 27, endPoint y: 107, distance: 12.2
click at [27, 107] on span "Slide 10" at bounding box center [48, 107] width 60 height 15
drag, startPoint x: 27, startPoint y: 96, endPoint x: 28, endPoint y: 108, distance: 12.7
click at [28, 108] on span "Slide 10" at bounding box center [44, 107] width 60 height 15
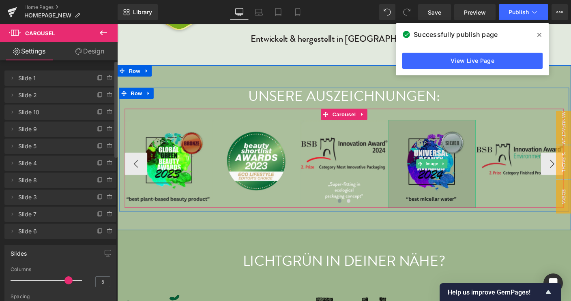
click at [422, 195] on img at bounding box center [457, 175] width 95 height 95
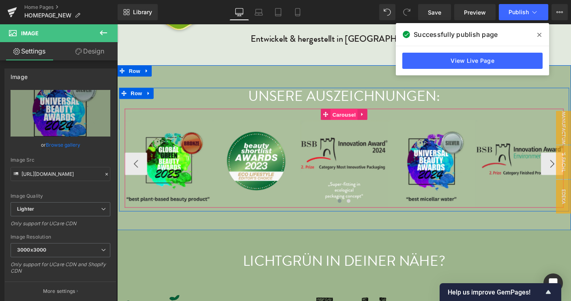
click at [354, 116] on span "Carousel" at bounding box center [362, 122] width 29 height 12
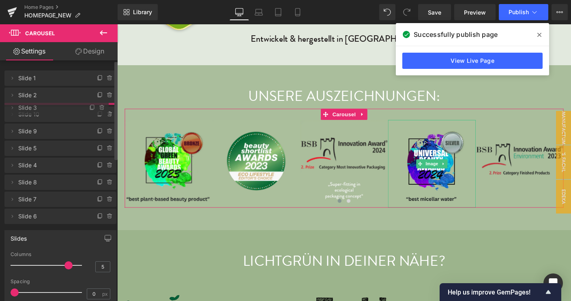
drag, startPoint x: 25, startPoint y: 199, endPoint x: 34, endPoint y: 109, distance: 90.1
click at [34, 109] on span "Slide 3" at bounding box center [48, 107] width 60 height 15
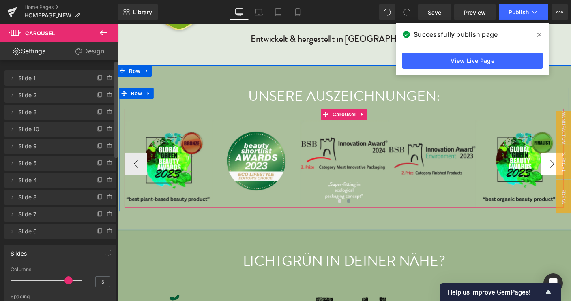
click at [135, 166] on button "‹" at bounding box center [137, 175] width 24 height 24
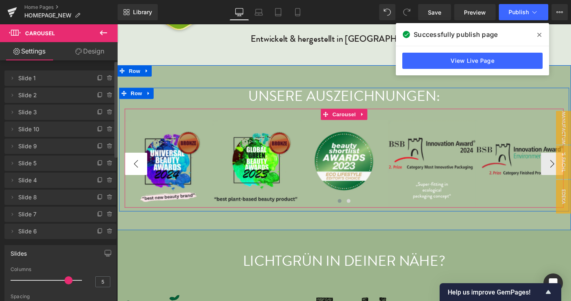
click at [135, 165] on button "‹" at bounding box center [137, 175] width 24 height 24
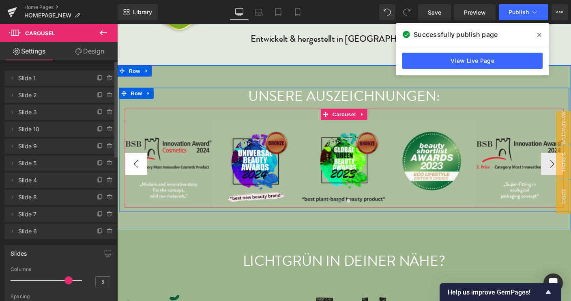
click at [135, 165] on button "‹" at bounding box center [137, 175] width 24 height 24
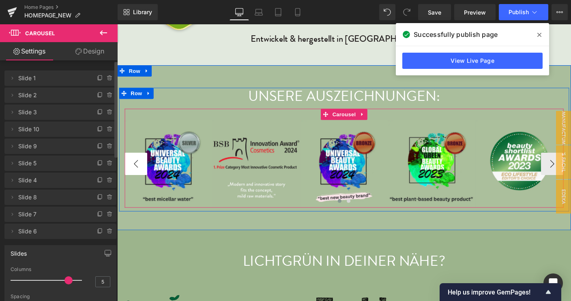
click at [135, 165] on button "‹" at bounding box center [137, 175] width 24 height 24
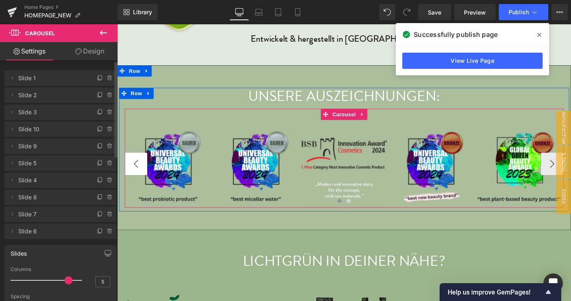
click at [135, 165] on button "‹" at bounding box center [137, 175] width 24 height 24
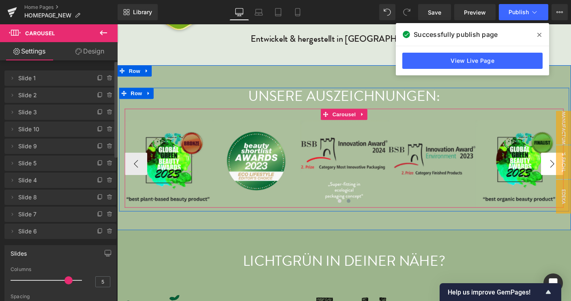
click at [134, 163] on button "‹" at bounding box center [137, 175] width 24 height 24
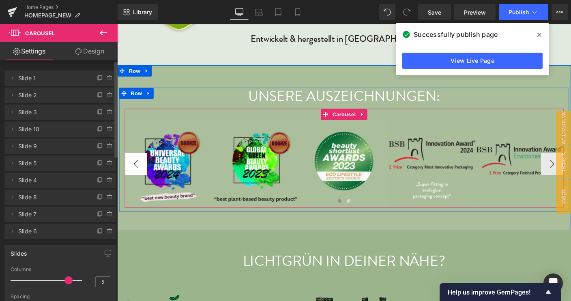
click at [134, 163] on button "‹" at bounding box center [137, 175] width 24 height 24
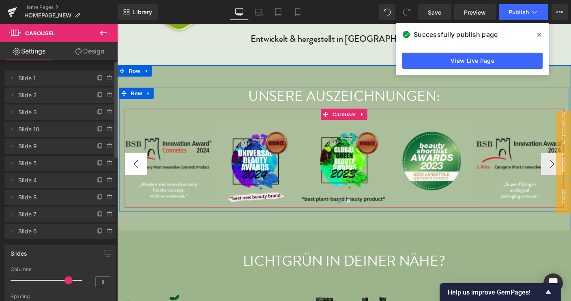
click at [134, 163] on button "‹" at bounding box center [137, 175] width 24 height 24
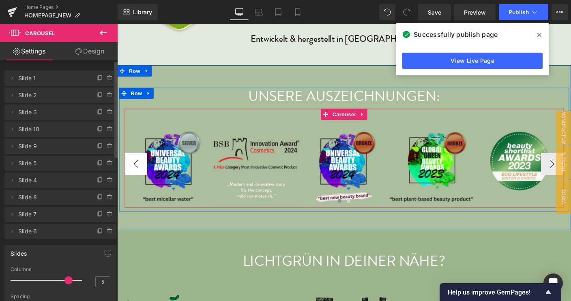
click at [134, 163] on button "‹" at bounding box center [137, 175] width 24 height 24
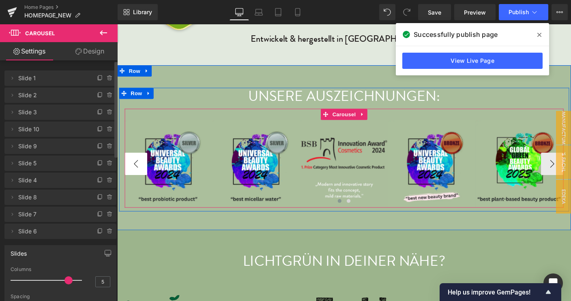
click at [134, 163] on button "‹" at bounding box center [137, 175] width 24 height 24
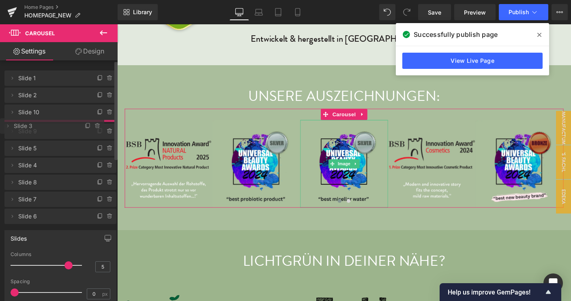
drag, startPoint x: 46, startPoint y: 110, endPoint x: 48, endPoint y: 124, distance: 14.0
click at [48, 124] on span "Slide 3" at bounding box center [44, 125] width 60 height 15
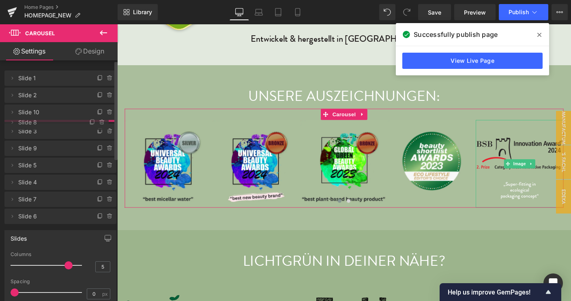
drag, startPoint x: 50, startPoint y: 197, endPoint x: 51, endPoint y: 122, distance: 75.0
click at [51, 122] on span "Slide 8" at bounding box center [48, 122] width 60 height 15
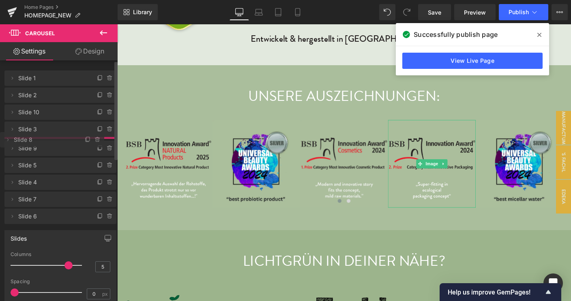
drag, startPoint x: 47, startPoint y: 128, endPoint x: 45, endPoint y: 139, distance: 10.6
click at [45, 139] on span "Slide 8" at bounding box center [44, 139] width 60 height 15
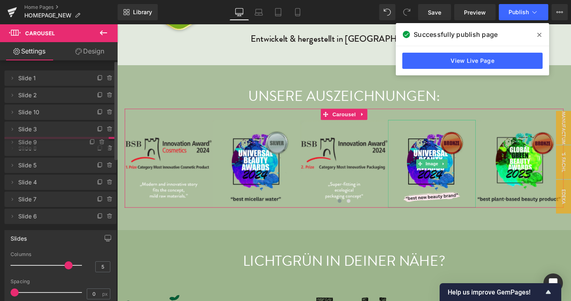
drag, startPoint x: 60, startPoint y: 164, endPoint x: 64, endPoint y: 143, distance: 21.4
click at [64, 143] on span "Slide 9" at bounding box center [48, 142] width 60 height 15
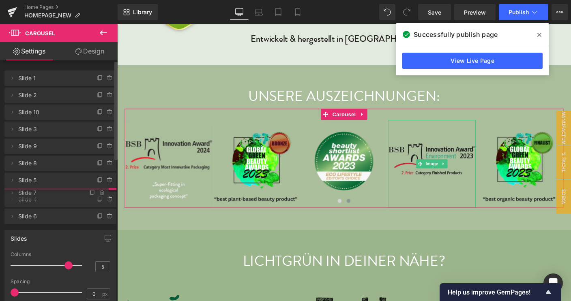
drag, startPoint x: 54, startPoint y: 214, endPoint x: 57, endPoint y: 192, distance: 21.7
click at [57, 192] on span "Slide 7" at bounding box center [48, 192] width 60 height 15
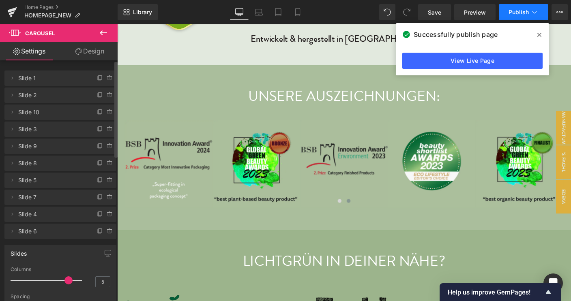
click at [519, 15] on span "Publish" at bounding box center [518, 12] width 20 height 6
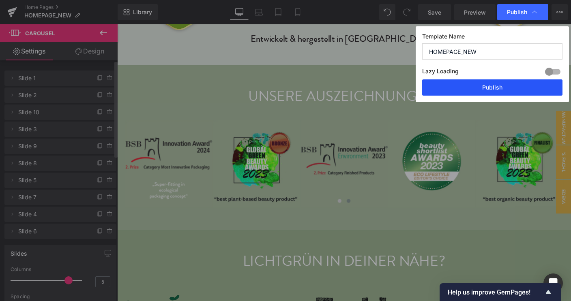
click at [496, 90] on button "Publish" at bounding box center [492, 87] width 140 height 16
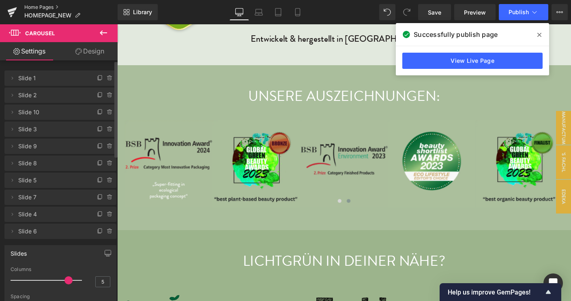
click at [39, 6] on link "Home Pages" at bounding box center [70, 7] width 93 height 6
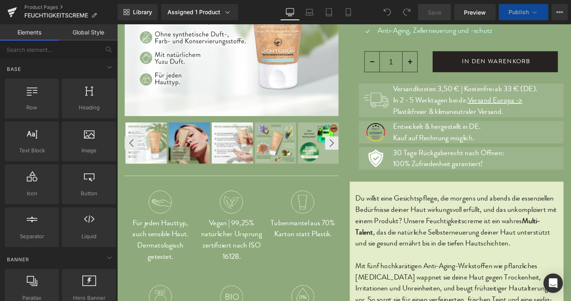
scroll to position [178, 0]
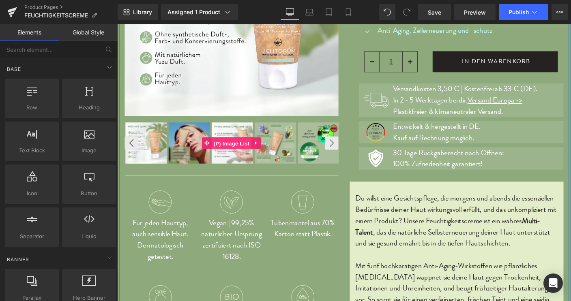
click at [236, 154] on span "(P) Image List" at bounding box center [240, 153] width 43 height 12
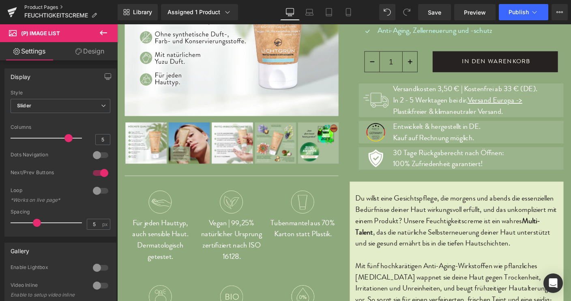
click at [36, 7] on link "Product Pages" at bounding box center [70, 7] width 93 height 6
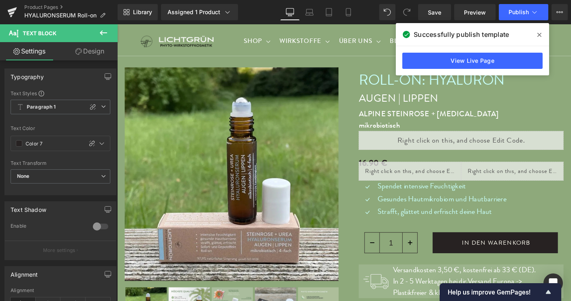
scroll to position [439, 0]
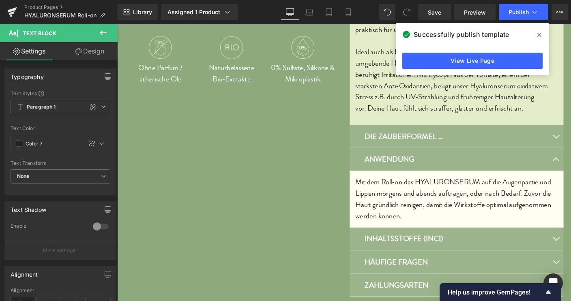
click at [43, 7] on link "Product Pages" at bounding box center [70, 7] width 93 height 6
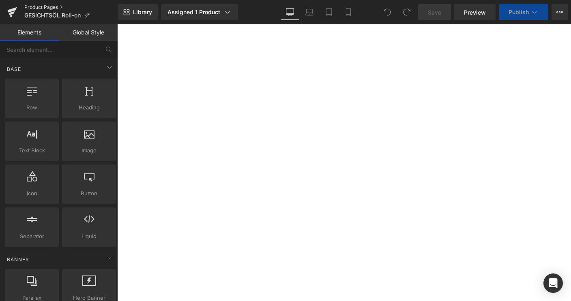
click at [53, 9] on link "Product Pages" at bounding box center [70, 7] width 93 height 6
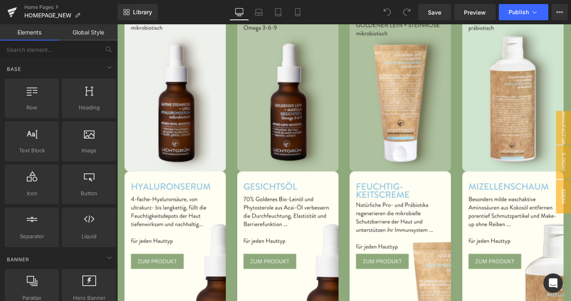
scroll to position [848, 0]
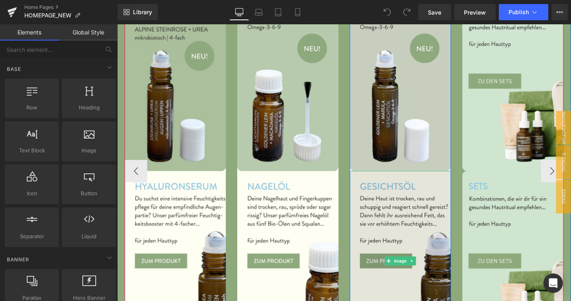
click at [393, 283] on img at bounding box center [423, 280] width 109 height 195
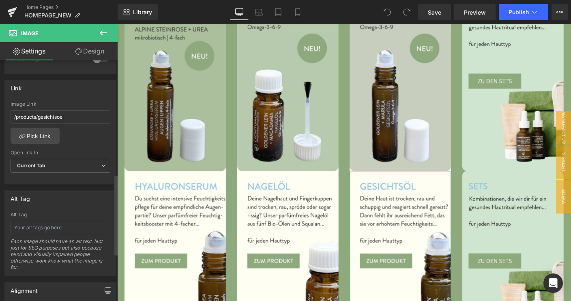
scroll to position [325, 0]
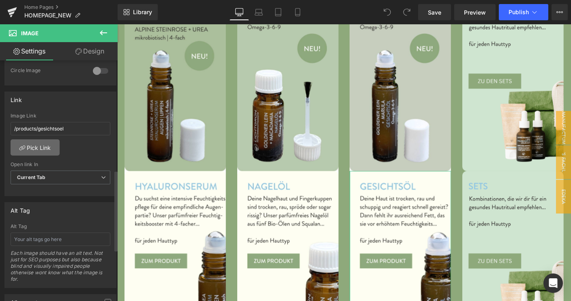
click at [41, 144] on link "Pick Link" at bounding box center [35, 147] width 49 height 16
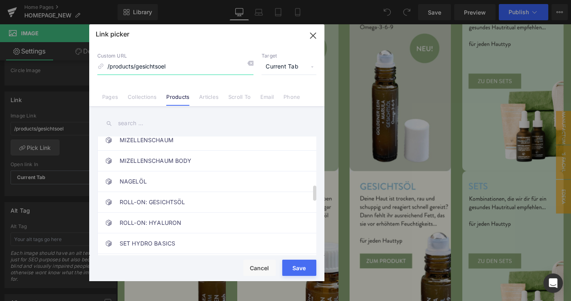
scroll to position [381, 0]
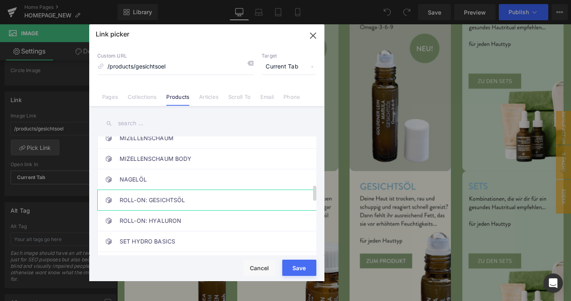
click at [165, 196] on link "ROLL-ON: GESICHTSÖL" at bounding box center [209, 200] width 178 height 20
click at [300, 274] on button "Save" at bounding box center [299, 268] width 34 height 16
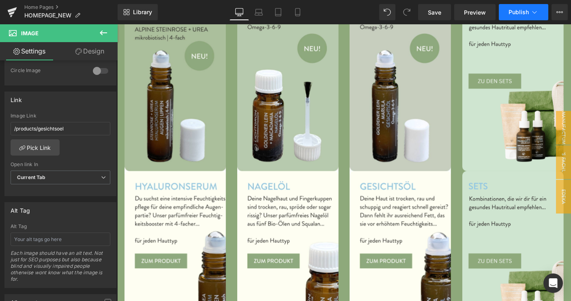
click at [520, 13] on span "Publish" at bounding box center [518, 12] width 20 height 6
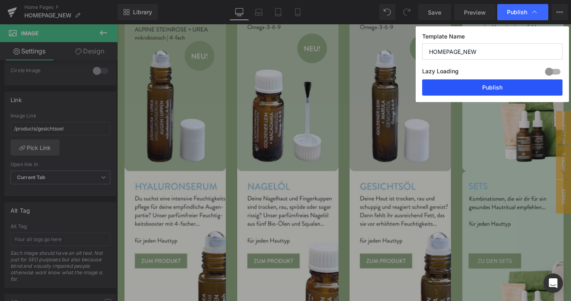
click at [493, 86] on button "Publish" at bounding box center [492, 87] width 140 height 16
